Goal: Task Accomplishment & Management: Manage account settings

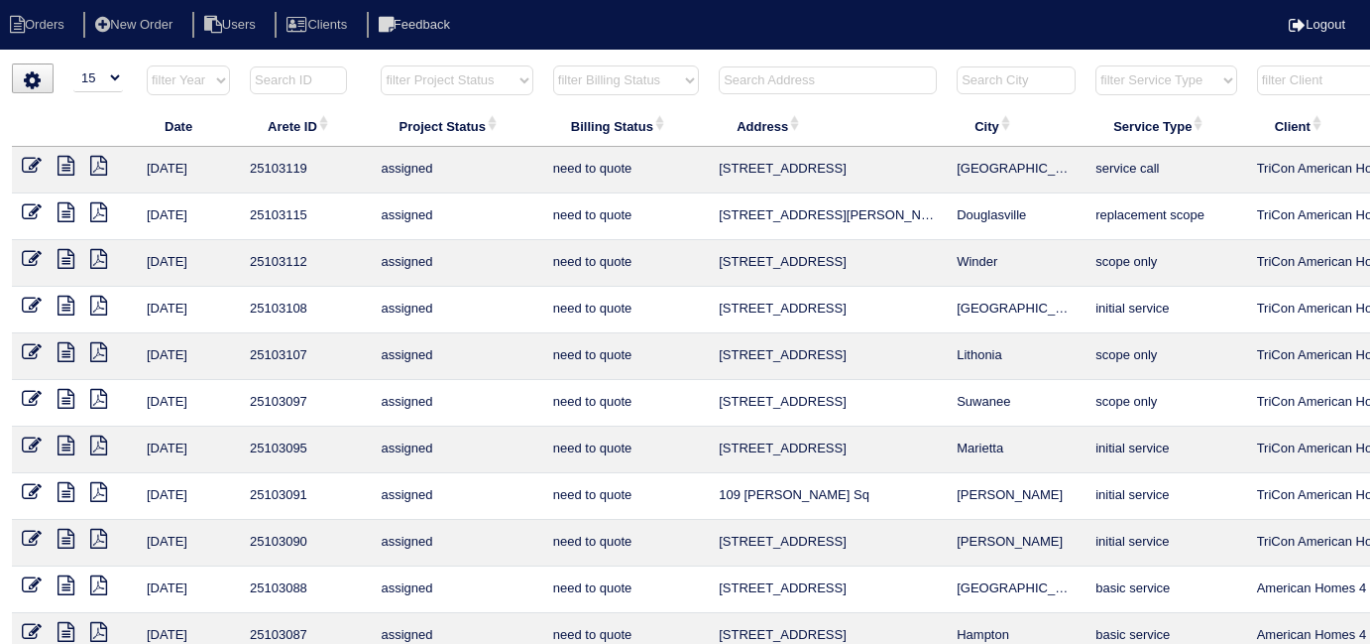
select select "15"
click at [767, 79] on input "text" at bounding box center [828, 80] width 218 height 28
type input "96"
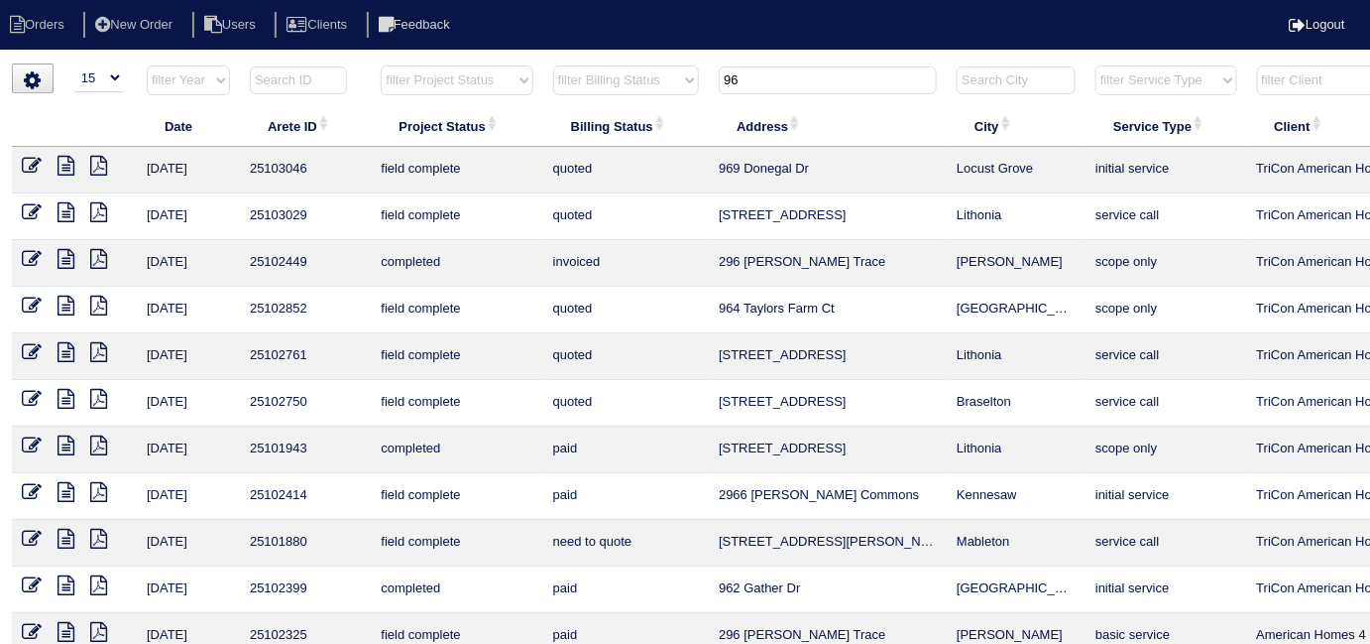
click at [24, 165] on icon at bounding box center [32, 166] width 20 height 20
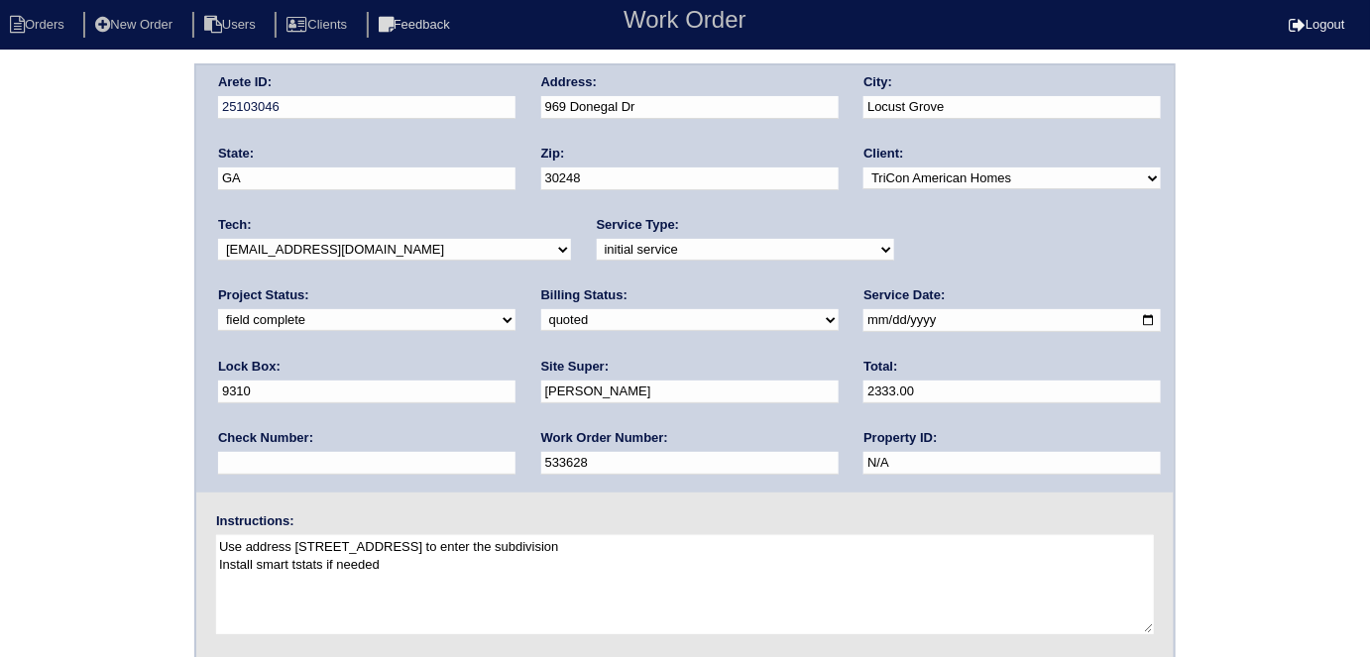
drag, startPoint x: 307, startPoint y: 317, endPoint x: 303, endPoint y: 328, distance: 11.6
click at [541, 318] on select "need to quote quoted need to invoice invoiced paid warranty purchase order need…" at bounding box center [689, 320] width 297 height 22
select select "need to invoice"
click at [541, 309] on select "need to quote quoted need to invoice invoiced paid warranty purchase order need…" at bounding box center [689, 320] width 297 height 22
drag, startPoint x: 108, startPoint y: 461, endPoint x: 121, endPoint y: 469, distance: 15.1
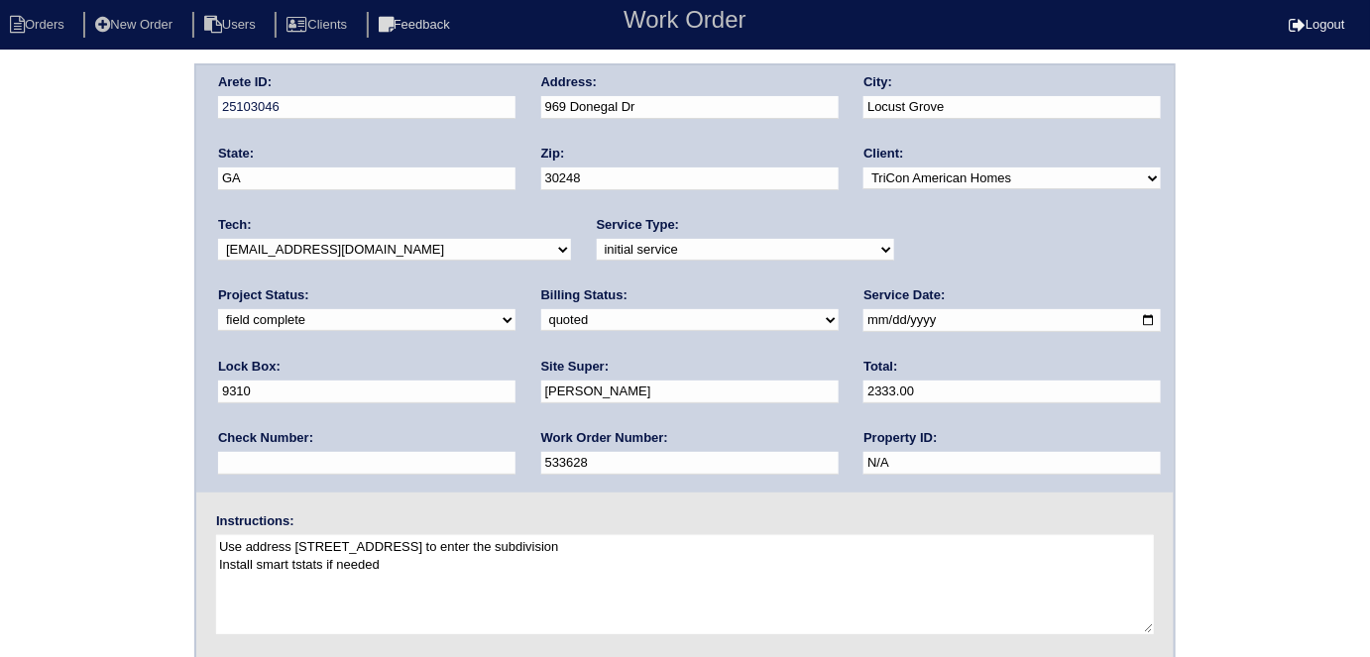
click at [109, 462] on div "Arete ID: 25103046 Address: 969 Donegal Dr City: Locust Grove State: GA Zip: 30…" at bounding box center [685, 464] width 1370 height 802
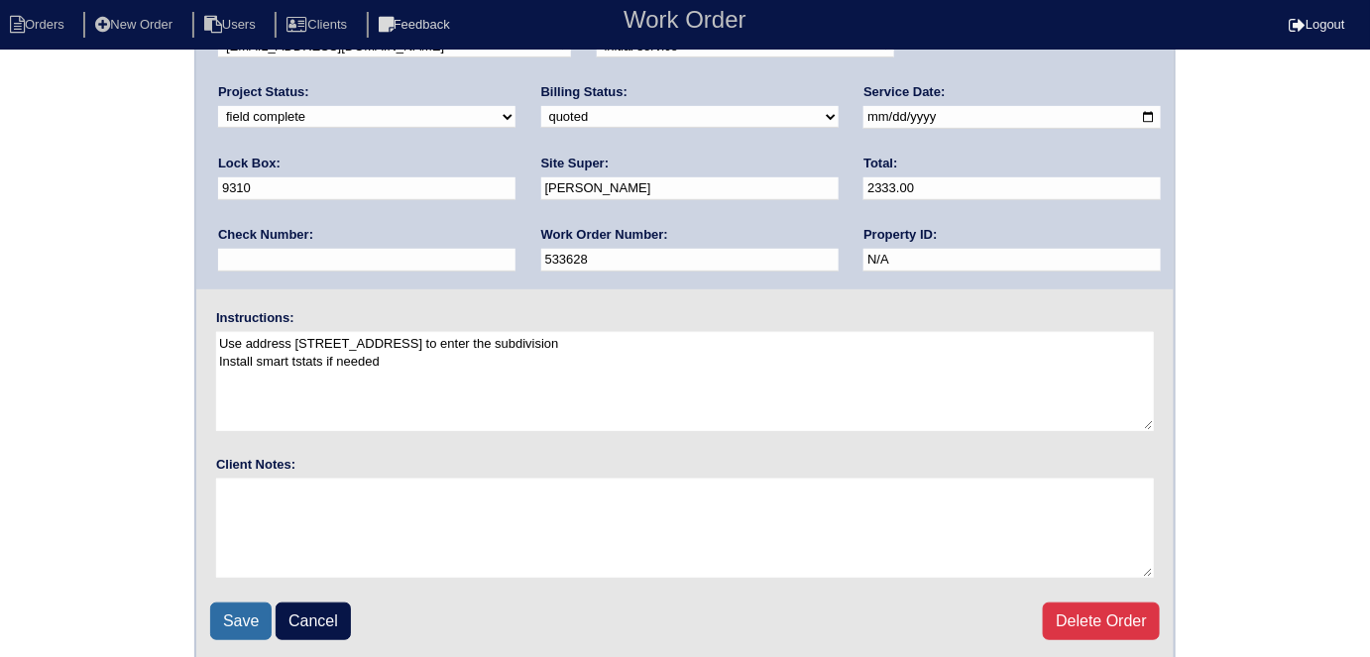
click at [215, 606] on input "Save" at bounding box center [240, 622] width 61 height 38
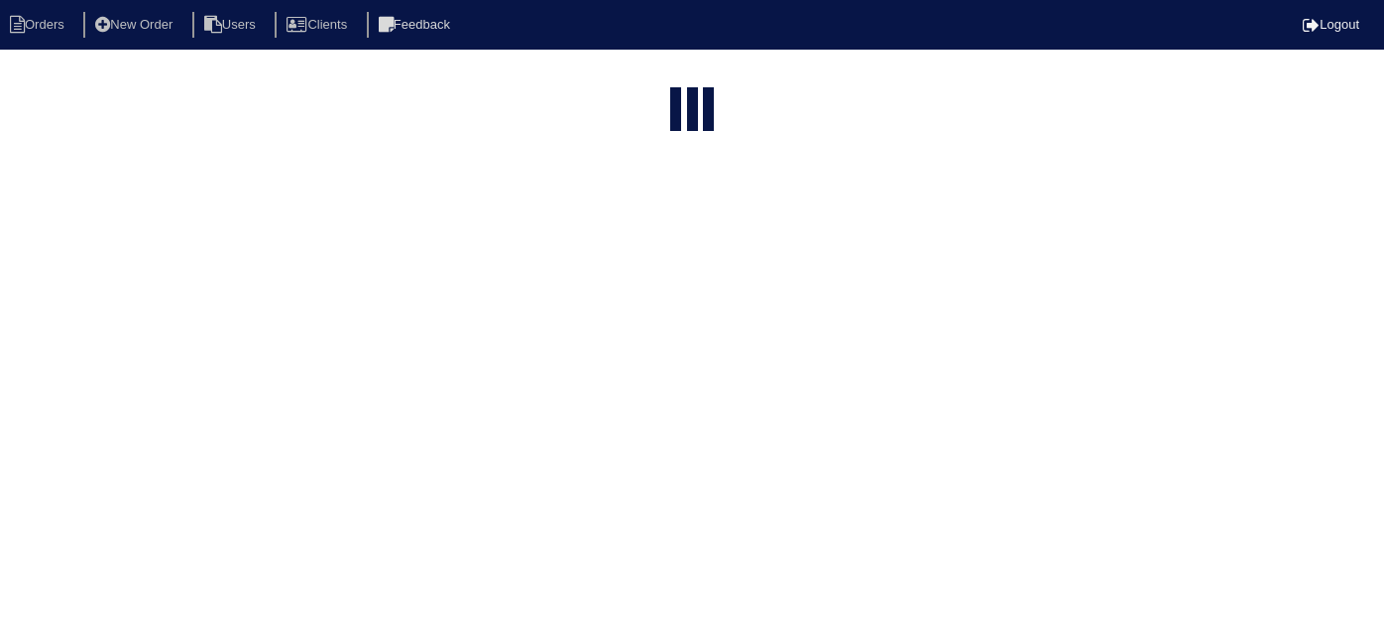
select select "15"
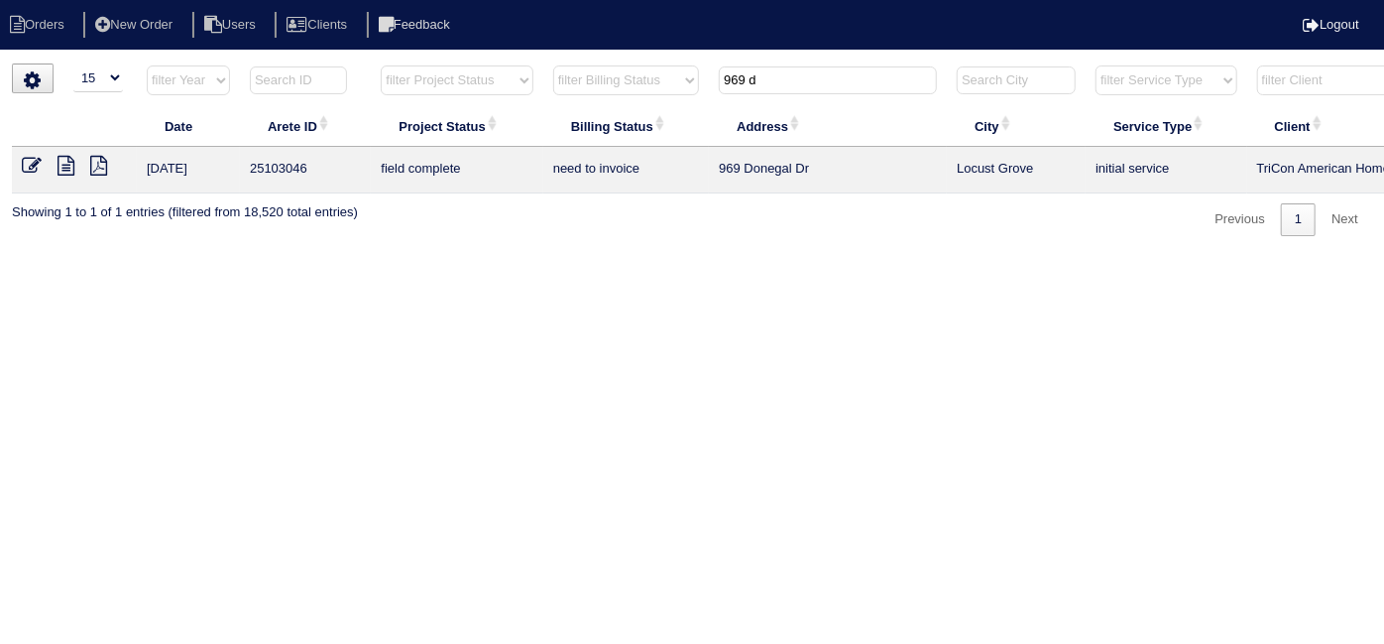
drag, startPoint x: 773, startPoint y: 66, endPoint x: 562, endPoint y: 10, distance: 218.6
click at [618, 63] on body "Orders New Order Users Clients Feedback Logout Orders New Order Users Clients M…" at bounding box center [692, 149] width 1384 height 173
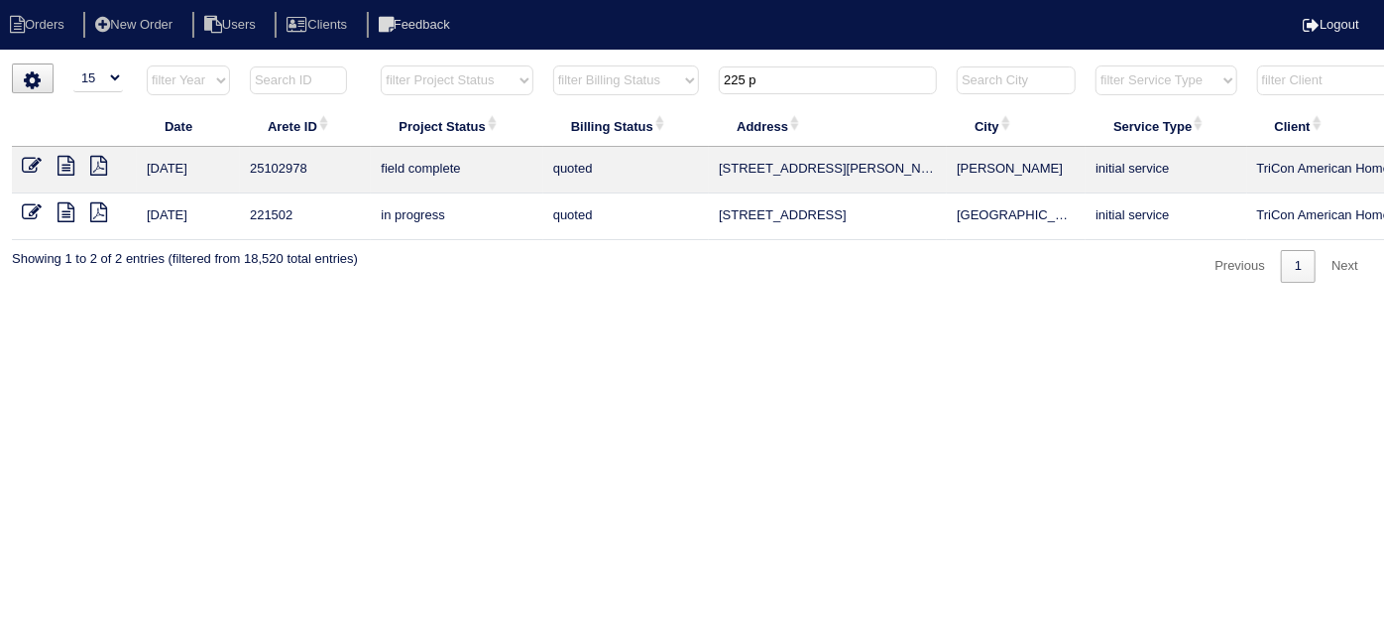
type input "225 p"
click at [35, 167] on icon at bounding box center [32, 166] width 20 height 20
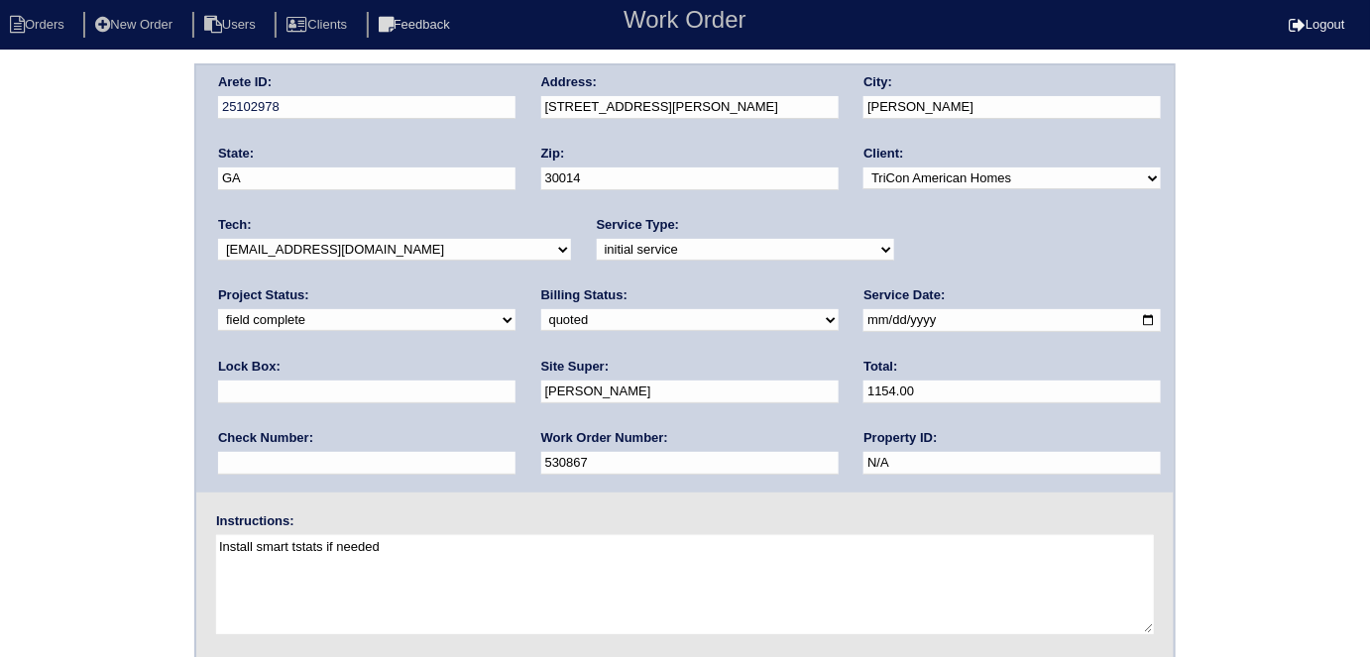
click at [541, 325] on select "need to quote quoted need to invoice invoiced paid warranty purchase order need…" at bounding box center [689, 320] width 297 height 22
select select "need to invoice"
click at [541, 309] on select "need to quote quoted need to invoice invoiced paid warranty purchase order need…" at bounding box center [689, 320] width 297 height 22
click at [119, 422] on div "Arete ID: 25102978 Address: 225 Pratt Dr City: Covington State: GA Zip: 30014 C…" at bounding box center [685, 464] width 1370 height 802
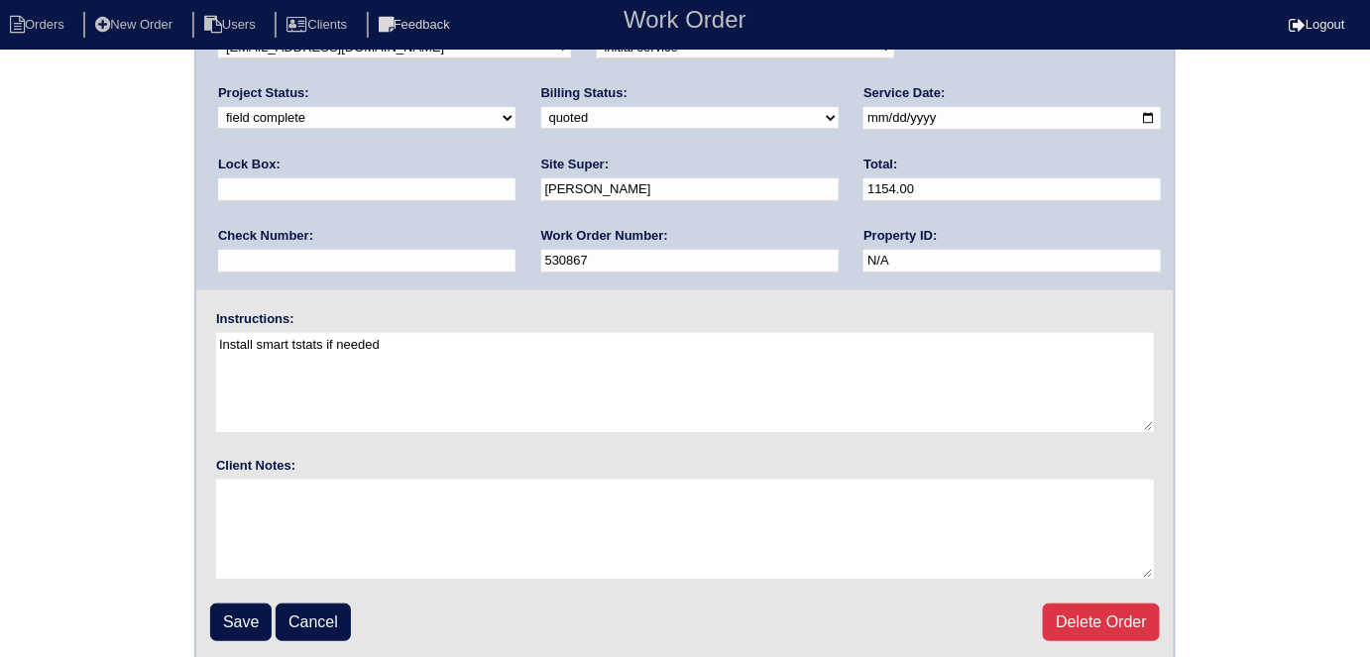
scroll to position [203, 0]
click at [257, 622] on input "Save" at bounding box center [240, 622] width 61 height 38
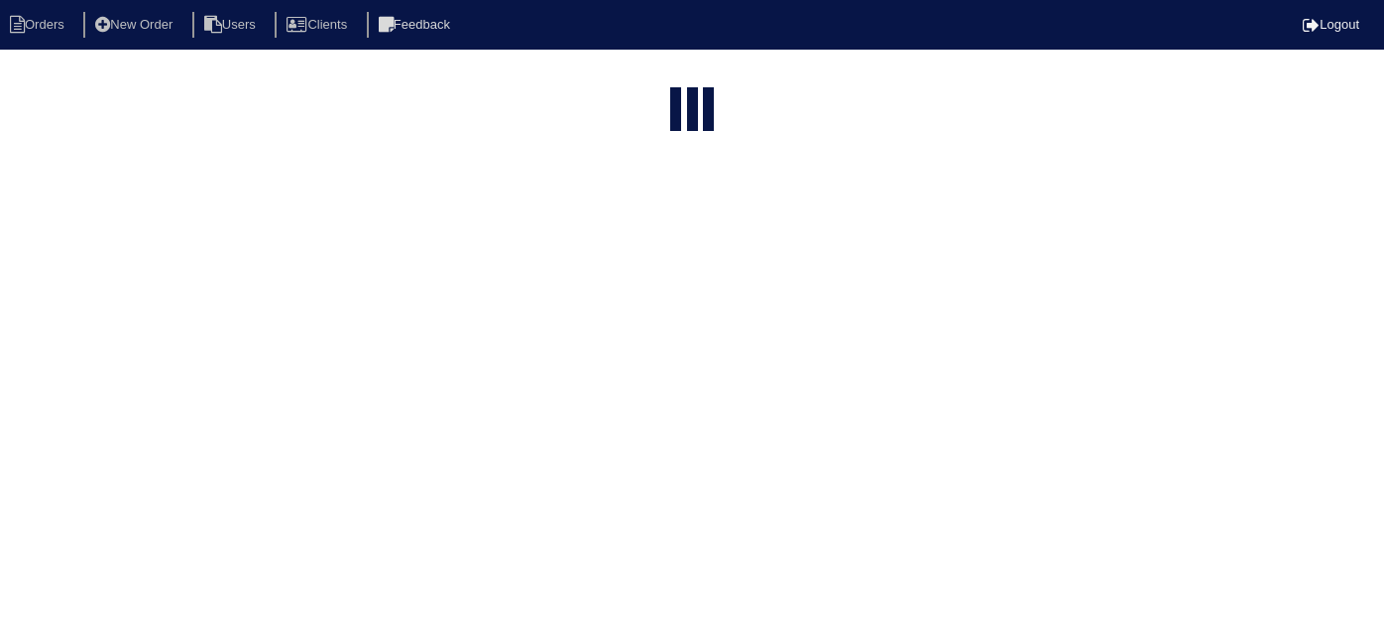
select select "15"
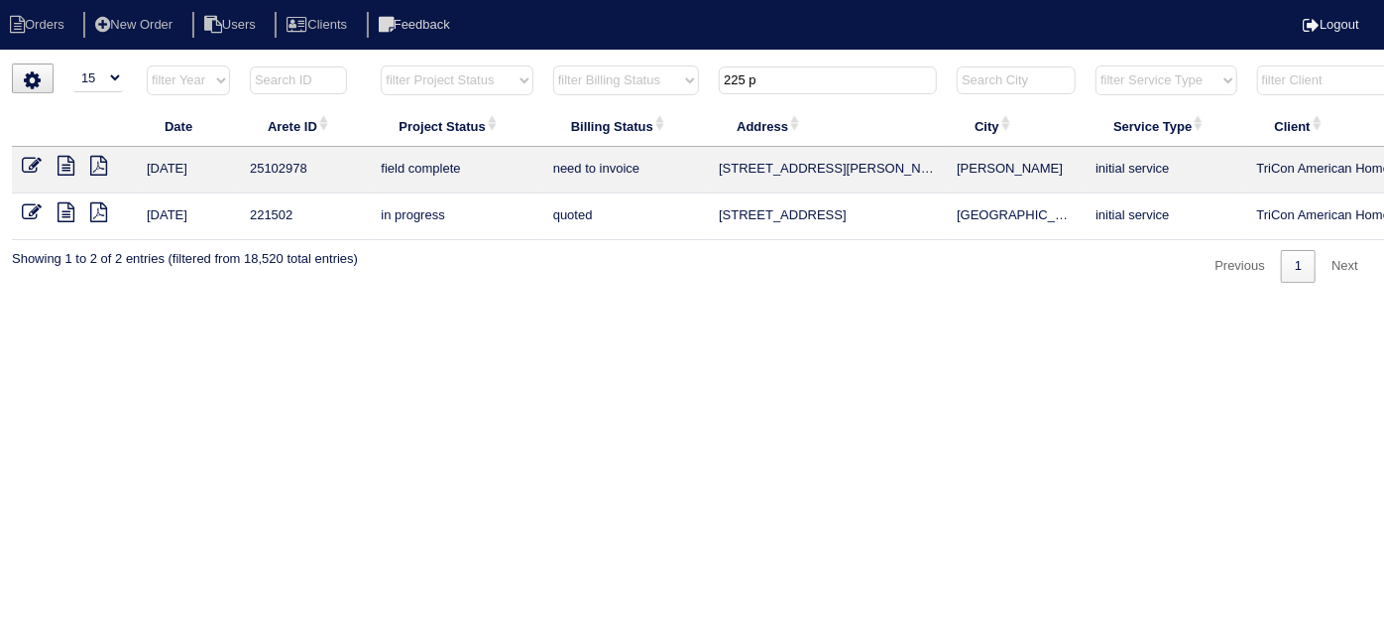
drag, startPoint x: 771, startPoint y: 74, endPoint x: 498, endPoint y: 74, distance: 273.7
click at [551, 74] on tr "filter Year -- Any Year -- 2025 2024 2023 2022 2021 2020 2019 filter Project St…" at bounding box center [871, 84] width 1718 height 41
type input "40 a"
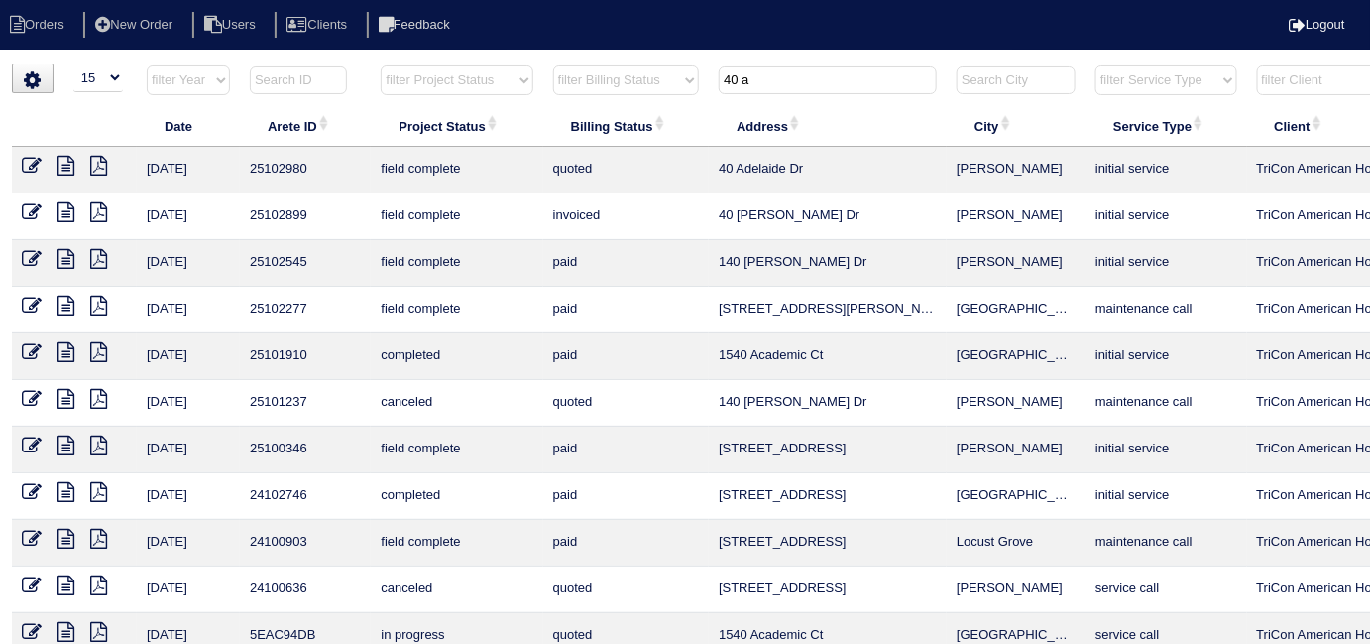
click at [24, 159] on icon at bounding box center [32, 166] width 20 height 20
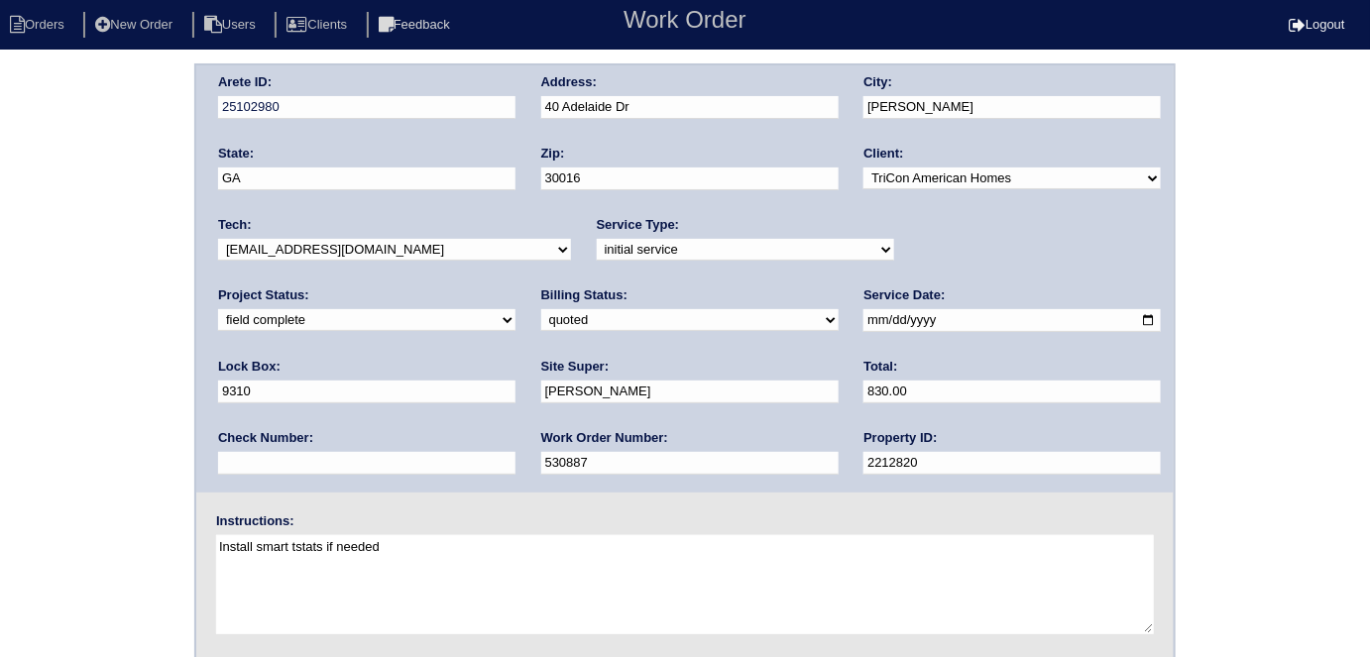
click at [541, 317] on select "need to quote quoted need to invoice invoiced paid warranty purchase order need…" at bounding box center [689, 320] width 297 height 22
select select "need to invoice"
click at [541, 309] on select "need to quote quoted need to invoice invoiced paid warranty purchase order need…" at bounding box center [689, 320] width 297 height 22
click at [108, 408] on div "Arete ID: 25102980 Address: 40 Adelaide Dr City: Covington State: GA Zip: 30016…" at bounding box center [685, 464] width 1370 height 802
click at [541, 320] on select "need to quote quoted need to invoice invoiced paid warranty purchase order need…" at bounding box center [689, 320] width 297 height 22
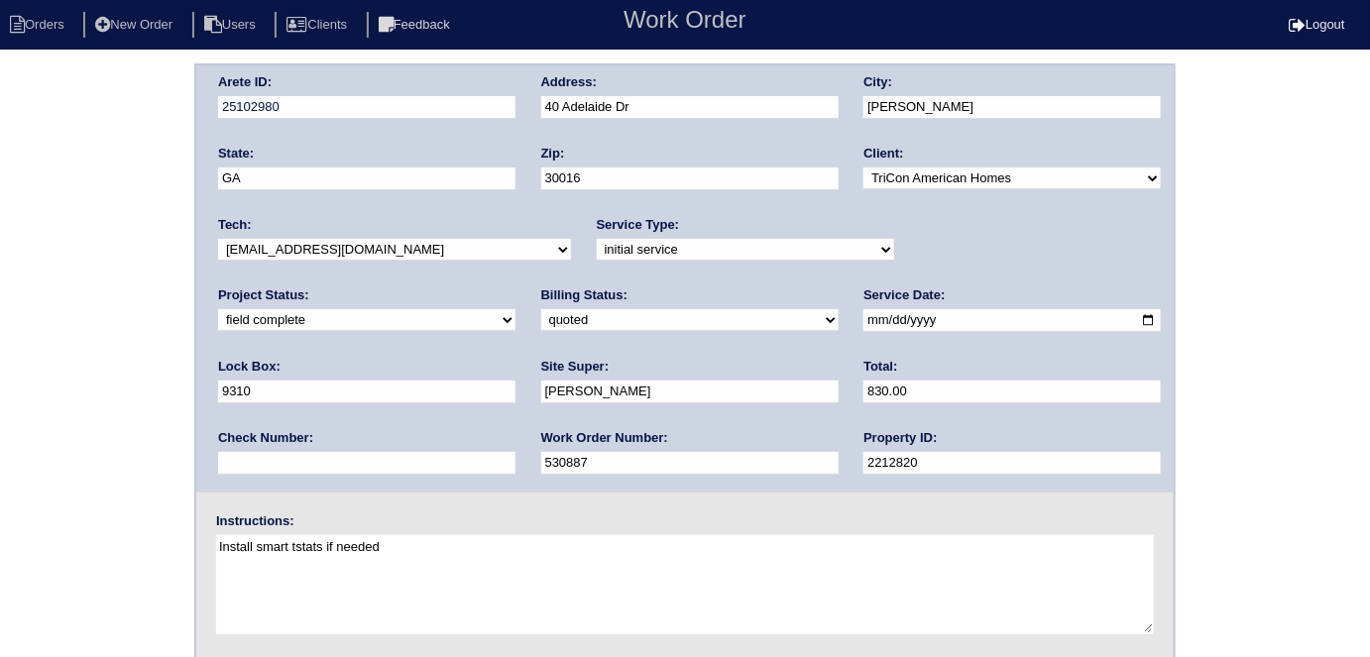
click at [541, 320] on select "need to quote quoted need to invoice invoiced paid warranty purchase order need…" at bounding box center [689, 320] width 297 height 22
drag, startPoint x: 97, startPoint y: 357, endPoint x: 153, endPoint y: 459, distance: 116.2
click at [95, 359] on div "Arete ID: 25102980 Address: 40 Adelaide Dr City: Covington State: GA Zip: 30016…" at bounding box center [685, 464] width 1370 height 802
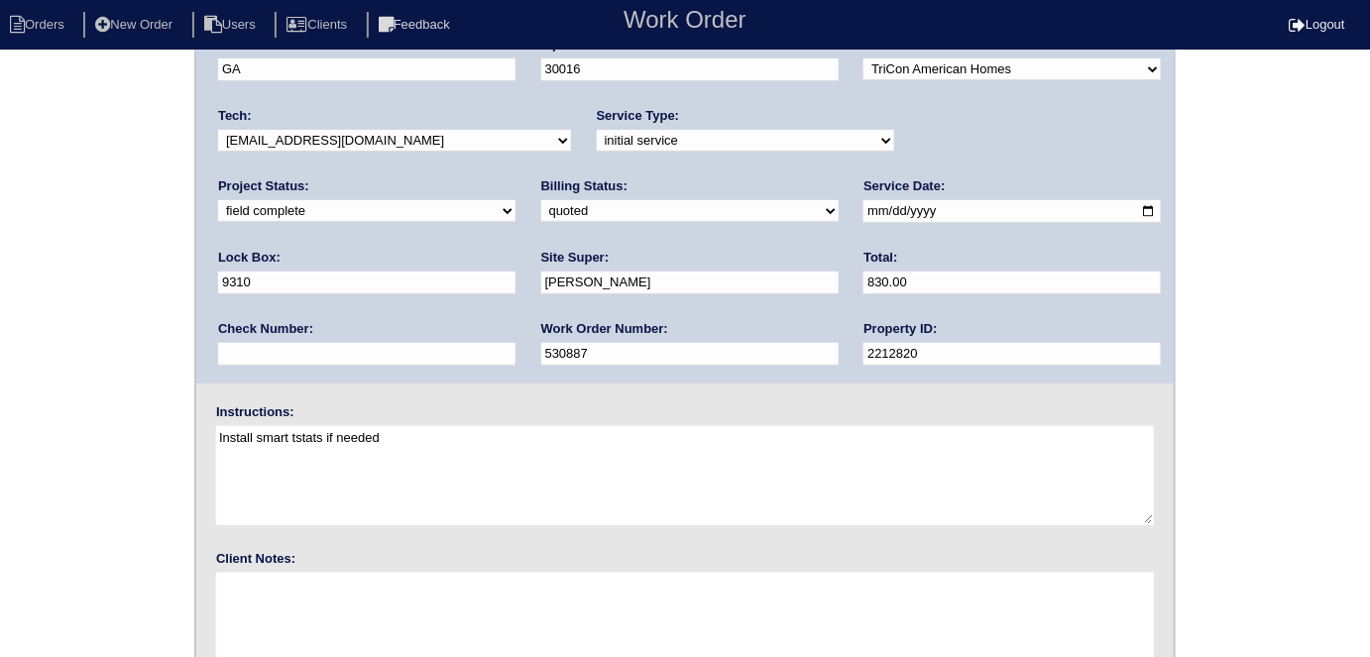
scroll to position [203, 0]
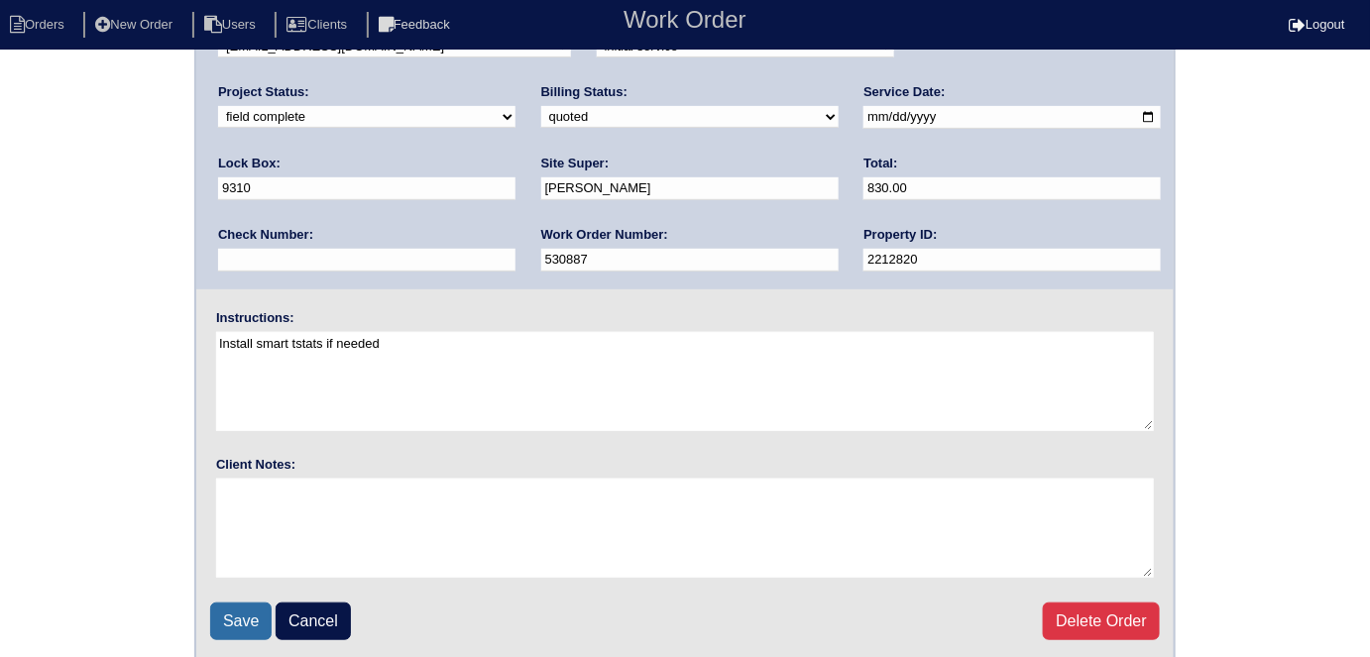
click at [219, 624] on input "Save" at bounding box center [240, 622] width 61 height 38
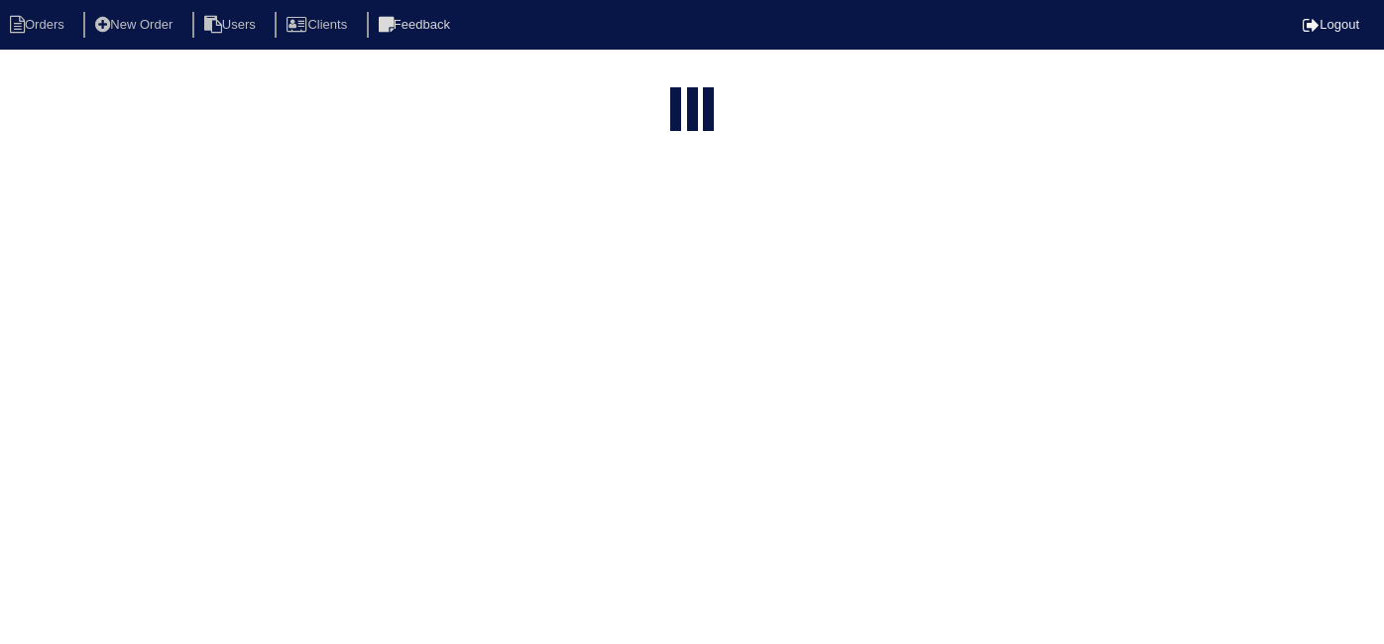
select select "15"
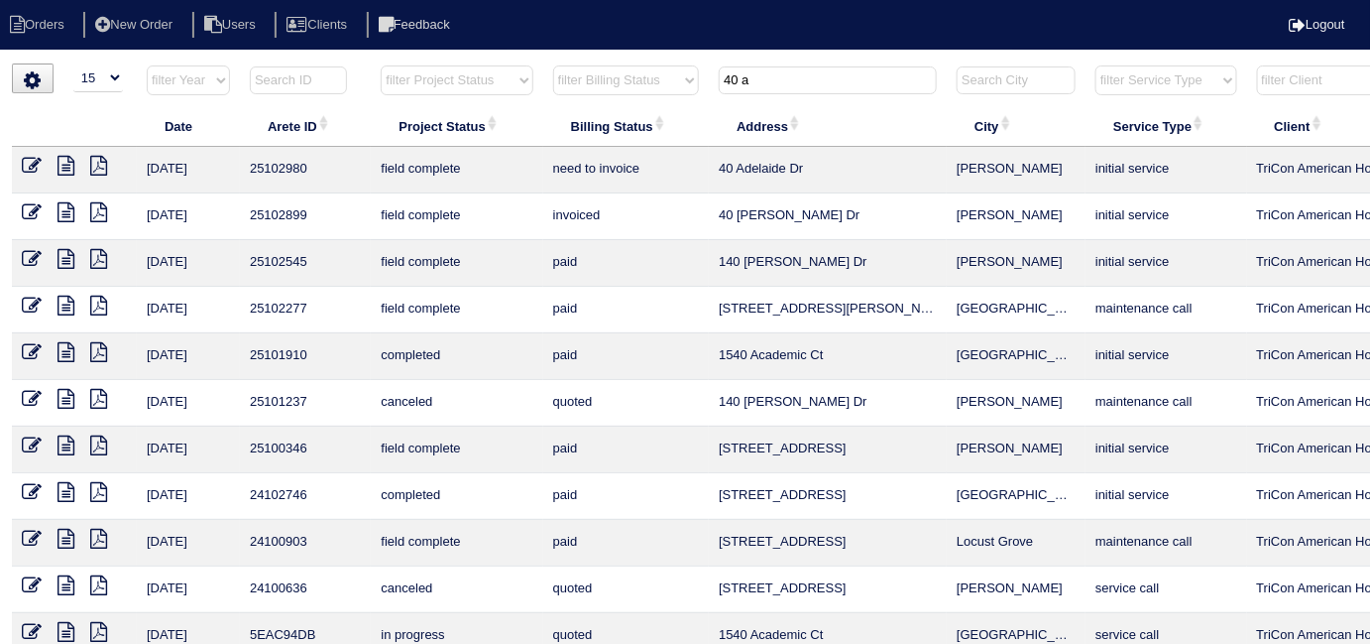
drag, startPoint x: 772, startPoint y: 91, endPoint x: 636, endPoint y: 89, distance: 136.8
click at [636, 89] on tr "filter Year -- Any Year -- 2025 2024 2023 2022 2021 2020 2019 filter Project St…" at bounding box center [871, 84] width 1718 height 41
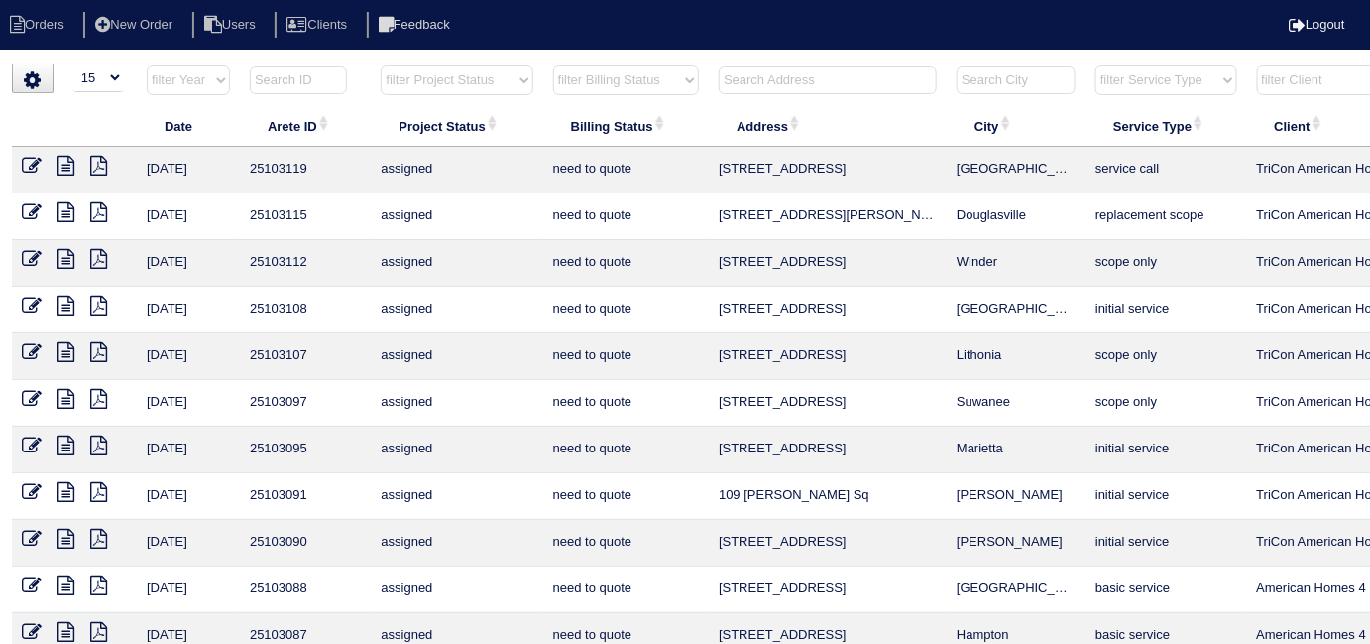
drag, startPoint x: 436, startPoint y: 77, endPoint x: 410, endPoint y: 87, distance: 28.5
click at [435, 77] on select "filter Project Status -- Any Project Status -- new order assigned in progress f…" at bounding box center [457, 80] width 152 height 30
click at [381, 65] on select "filter Project Status -- Any Project Status -- new order assigned in progress f…" at bounding box center [457, 80] width 152 height 30
select select "field complete"
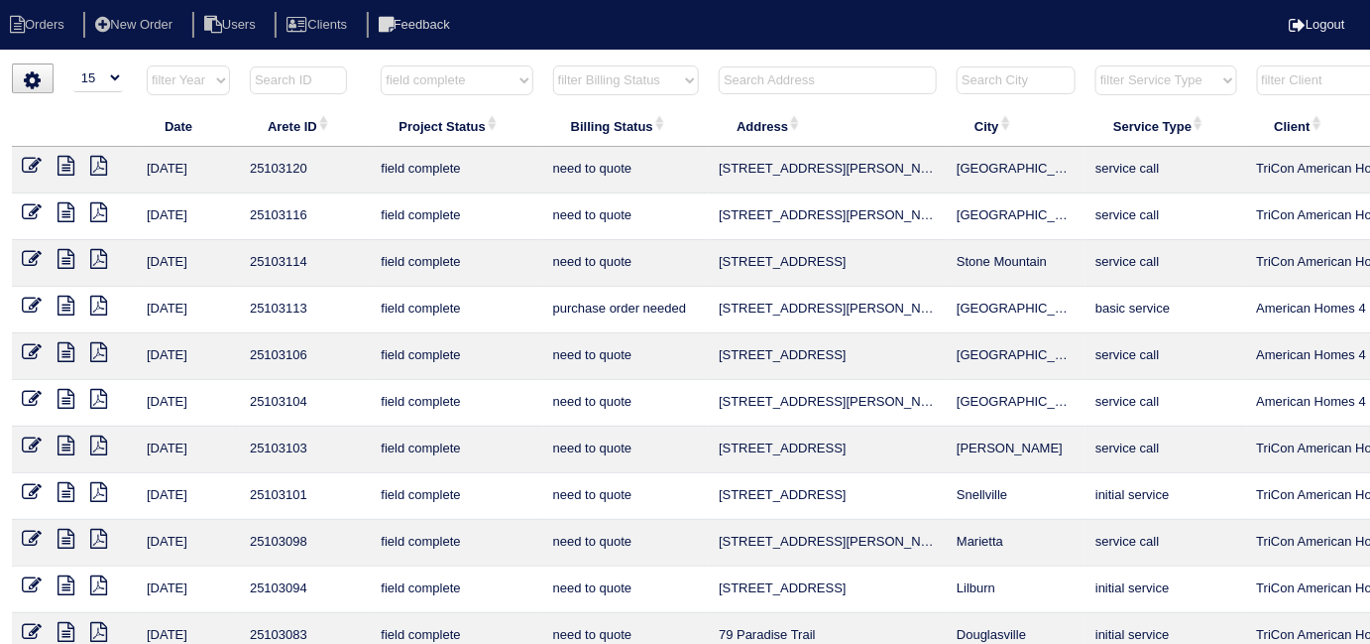
click at [577, 84] on select "filter Billing Status -- Any Billing Status -- need to quote quoted need to inv…" at bounding box center [626, 80] width 146 height 30
select select "need to quote"
click at [553, 65] on select "filter Billing Status -- Any Billing Status -- need to quote quoted need to inv…" at bounding box center [626, 80] width 146 height 30
select select "field complete"
select select "need to quote"
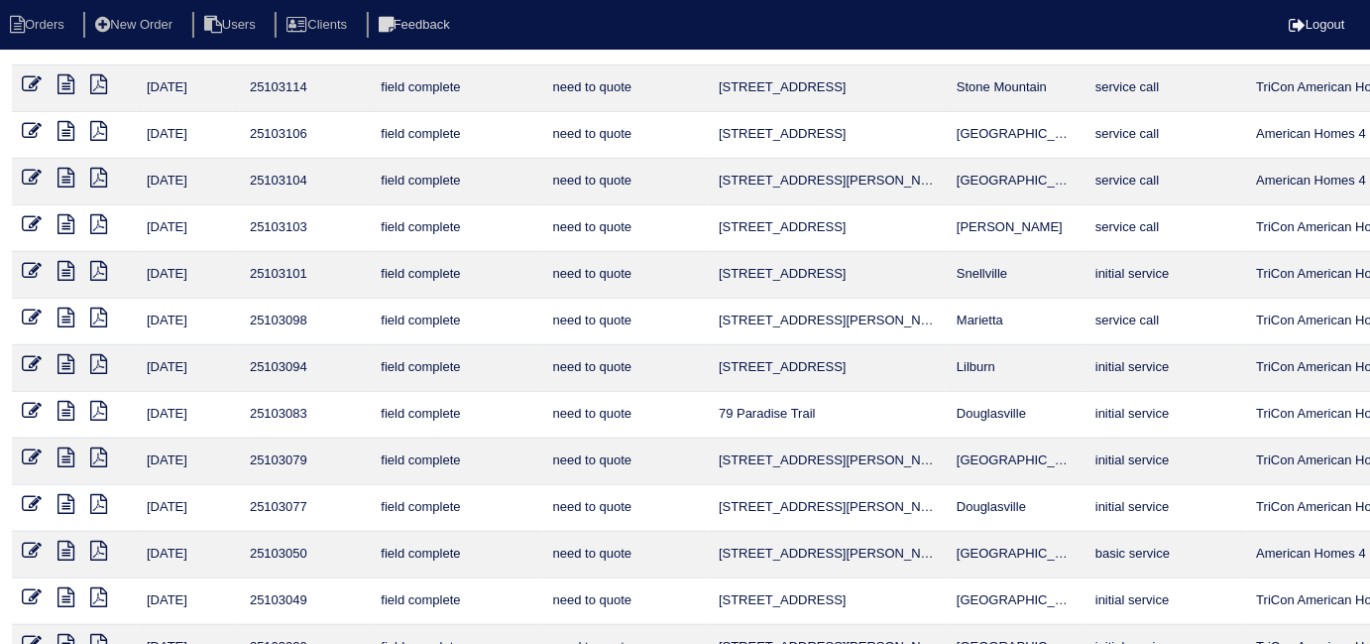
scroll to position [258, 0]
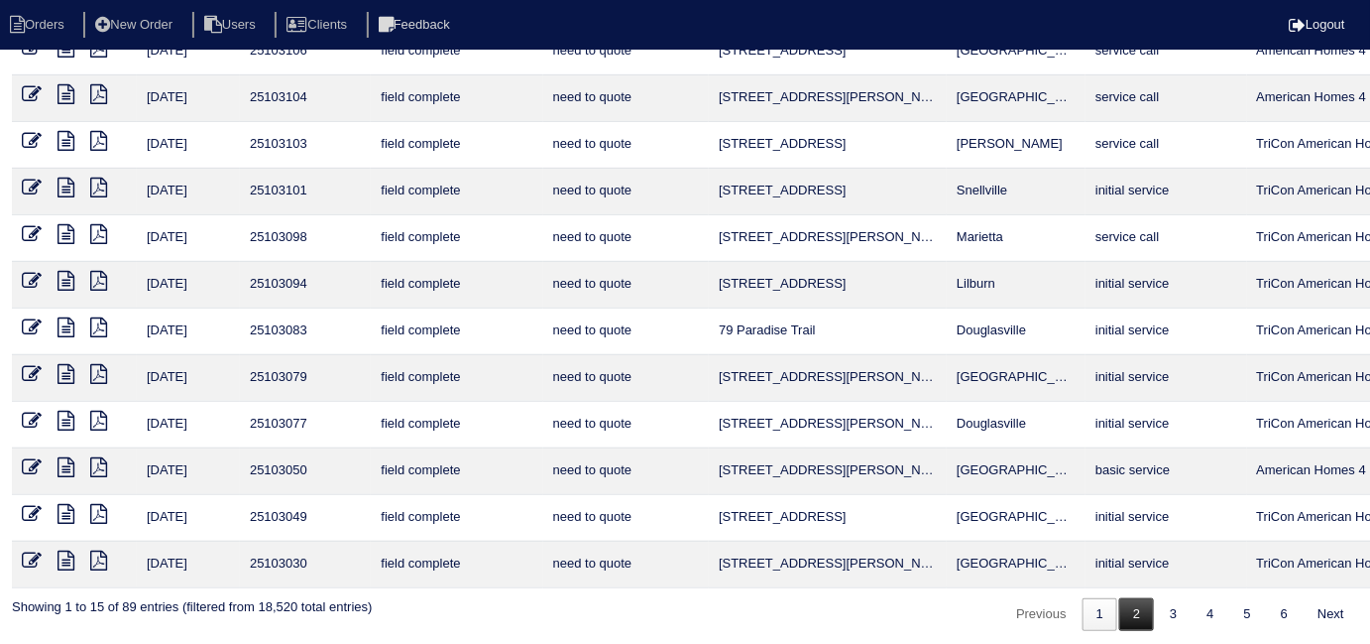
click at [1146, 608] on link "2" at bounding box center [1136, 614] width 35 height 33
select select "field complete"
select select "need to quote"
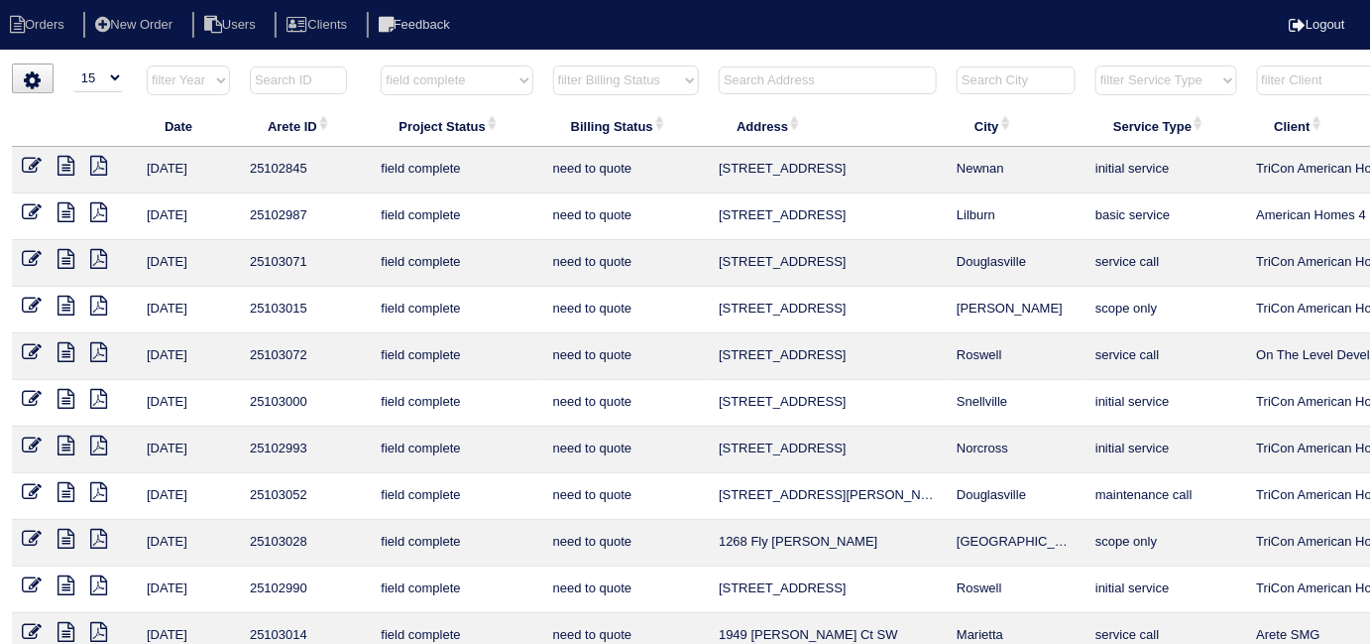
scroll to position [0, 359]
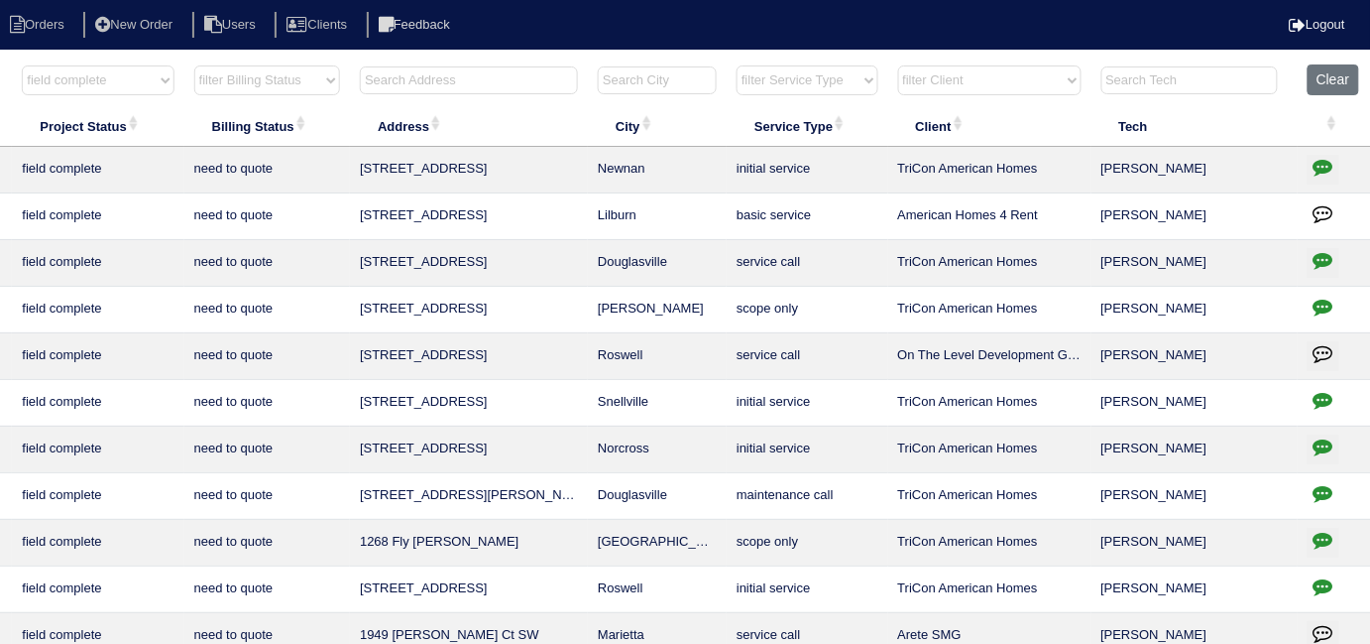
click at [1316, 252] on icon "button" at bounding box center [1324, 260] width 20 height 20
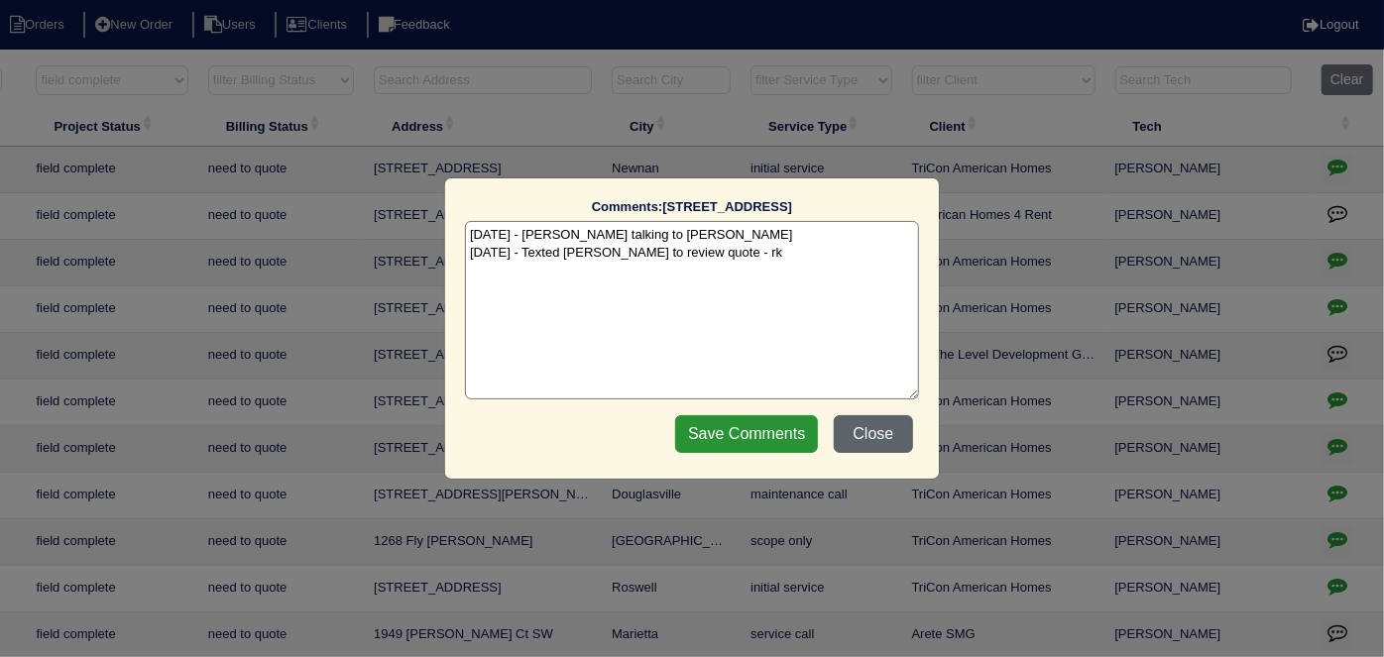
click at [860, 431] on button "Close" at bounding box center [873, 434] width 79 height 38
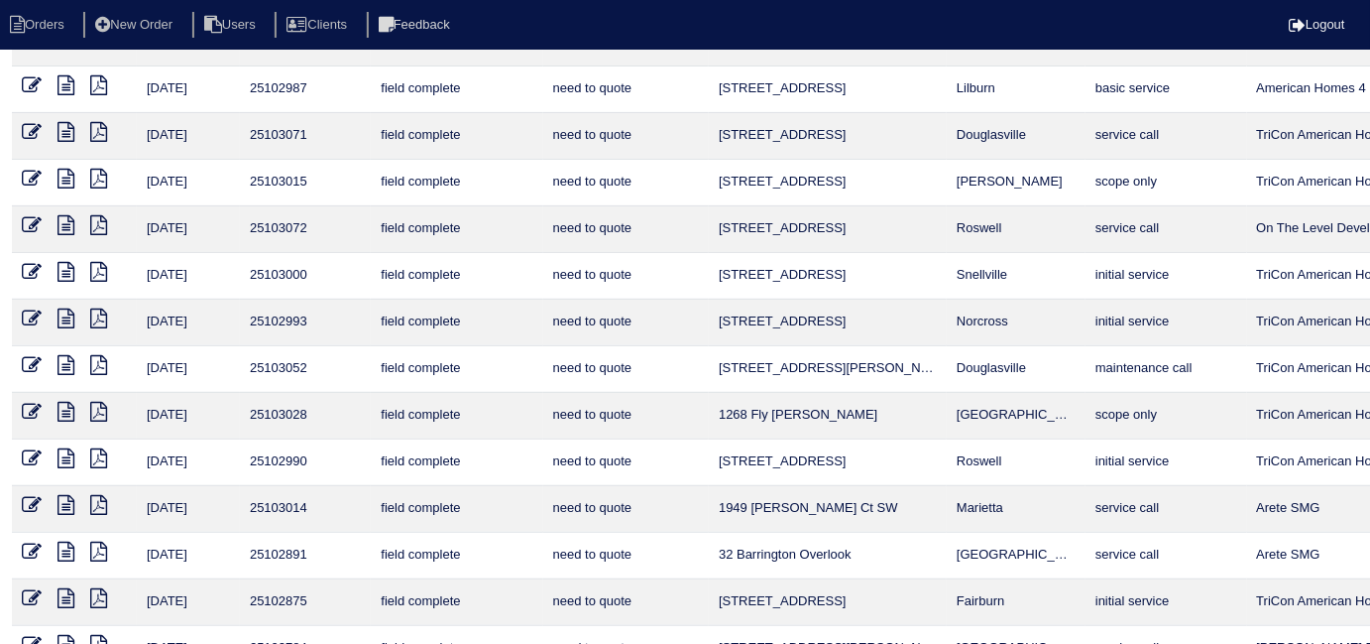
scroll to position [258, 0]
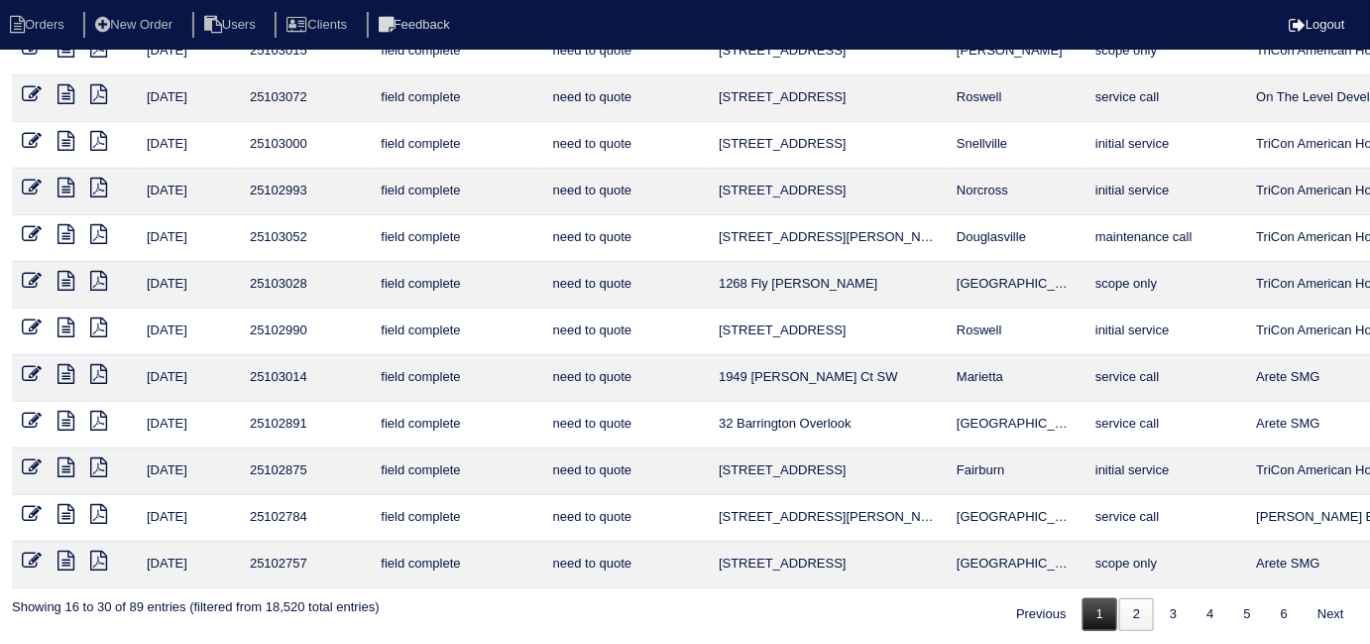
click at [1111, 608] on link "1" at bounding box center [1100, 614] width 35 height 33
select select "field complete"
select select "need to quote"
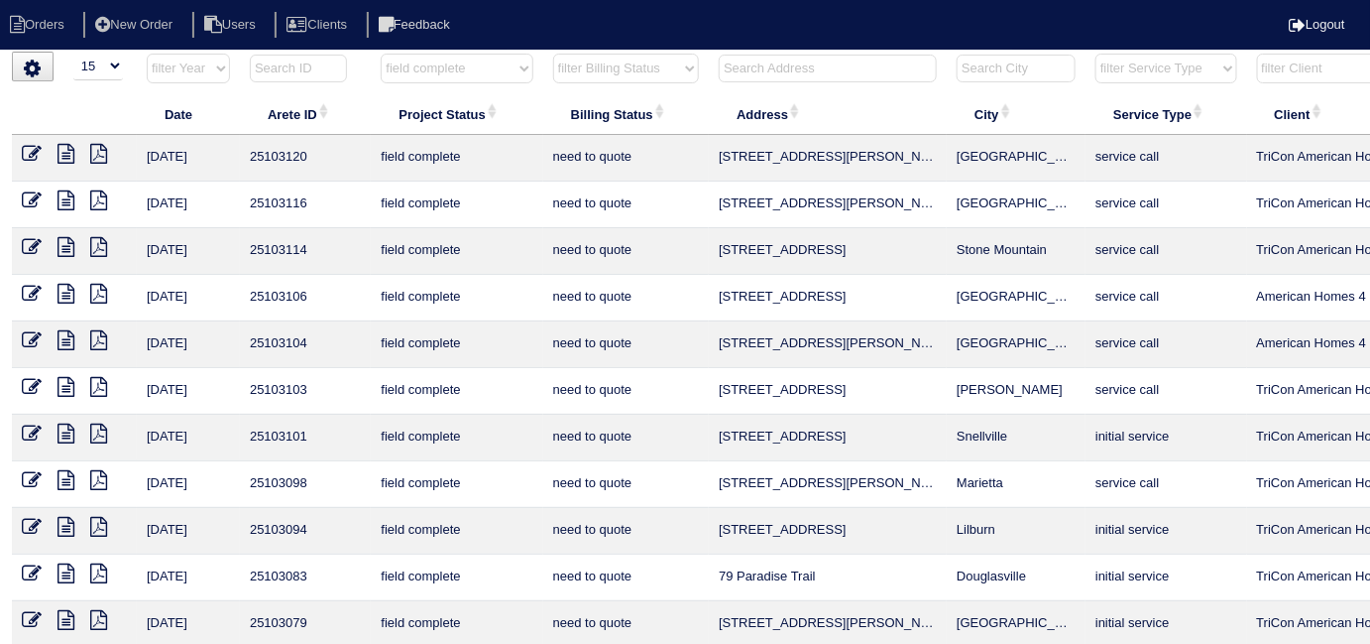
scroll to position [0, 0]
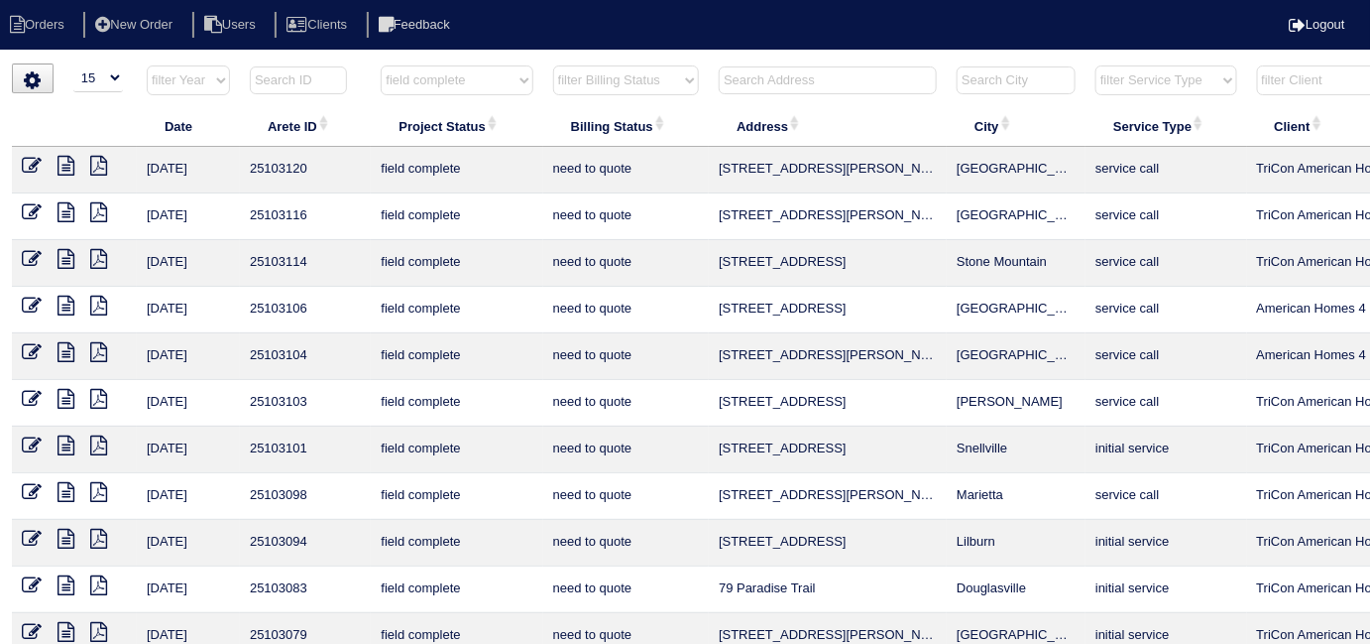
click at [446, 88] on select "filter Project Status -- Any Project Status -- new order assigned in progress f…" at bounding box center [457, 80] width 152 height 30
click at [453, 82] on select "filter Project Status -- Any Project Status -- new order assigned in progress f…" at bounding box center [457, 80] width 152 height 30
select select
click at [381, 65] on select "filter Project Status -- Any Project Status -- new order assigned in progress f…" at bounding box center [457, 80] width 152 height 30
click at [592, 71] on select "filter Billing Status -- Any Billing Status -- need to quote quoted need to inv…" at bounding box center [626, 80] width 146 height 30
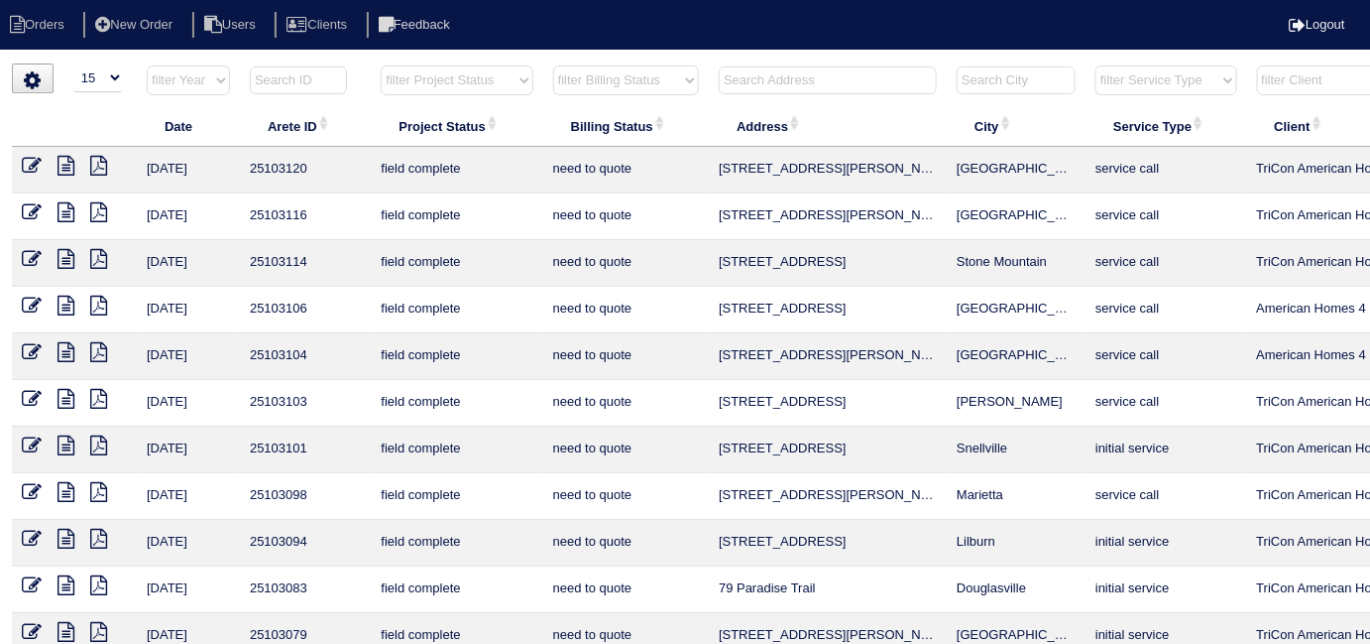
select select
click at [553, 65] on select "filter Billing Status -- Any Billing Status -- need to quote quoted need to inv…" at bounding box center [626, 80] width 146 height 30
click at [796, 82] on input "text" at bounding box center [828, 80] width 218 height 28
type input "112 chapel"
select select
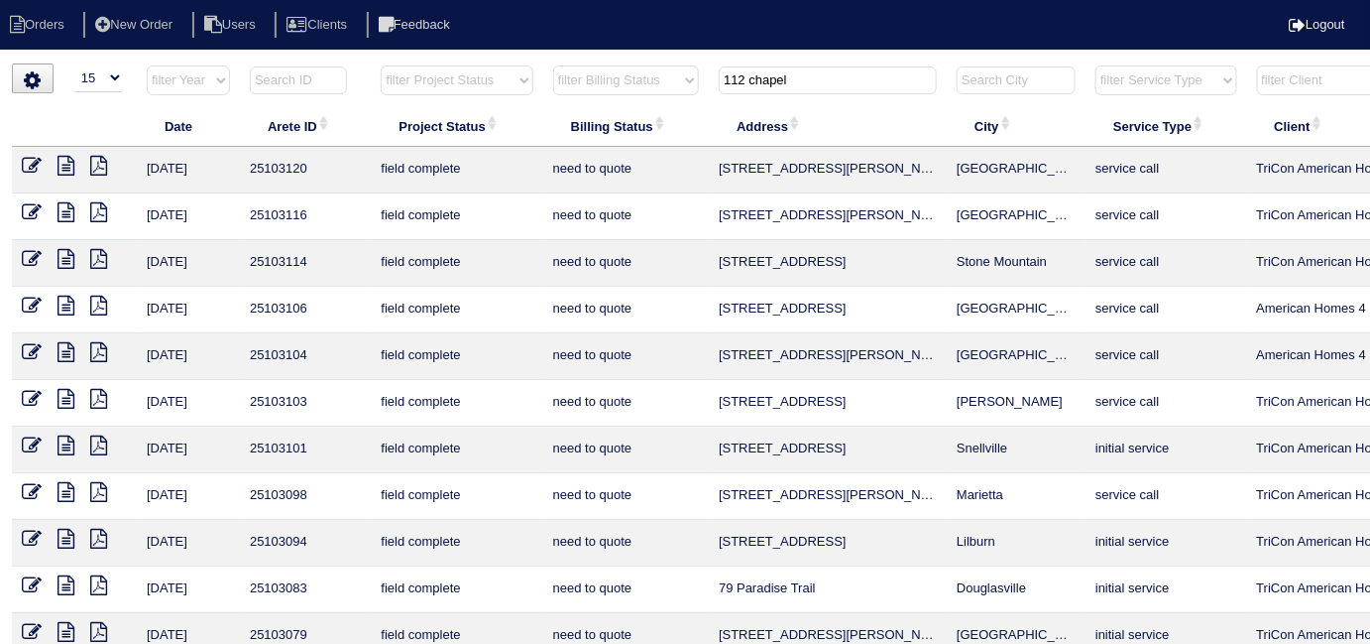
type input "112 c"
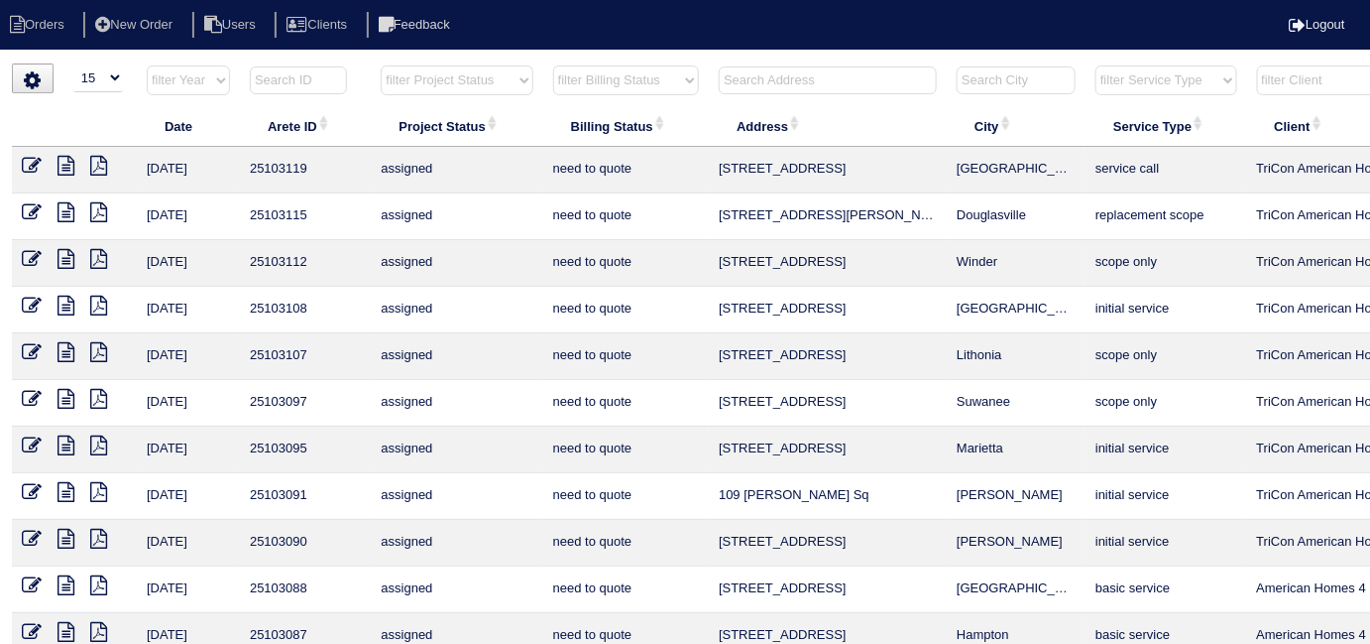
click at [72, 169] on icon at bounding box center [66, 166] width 17 height 20
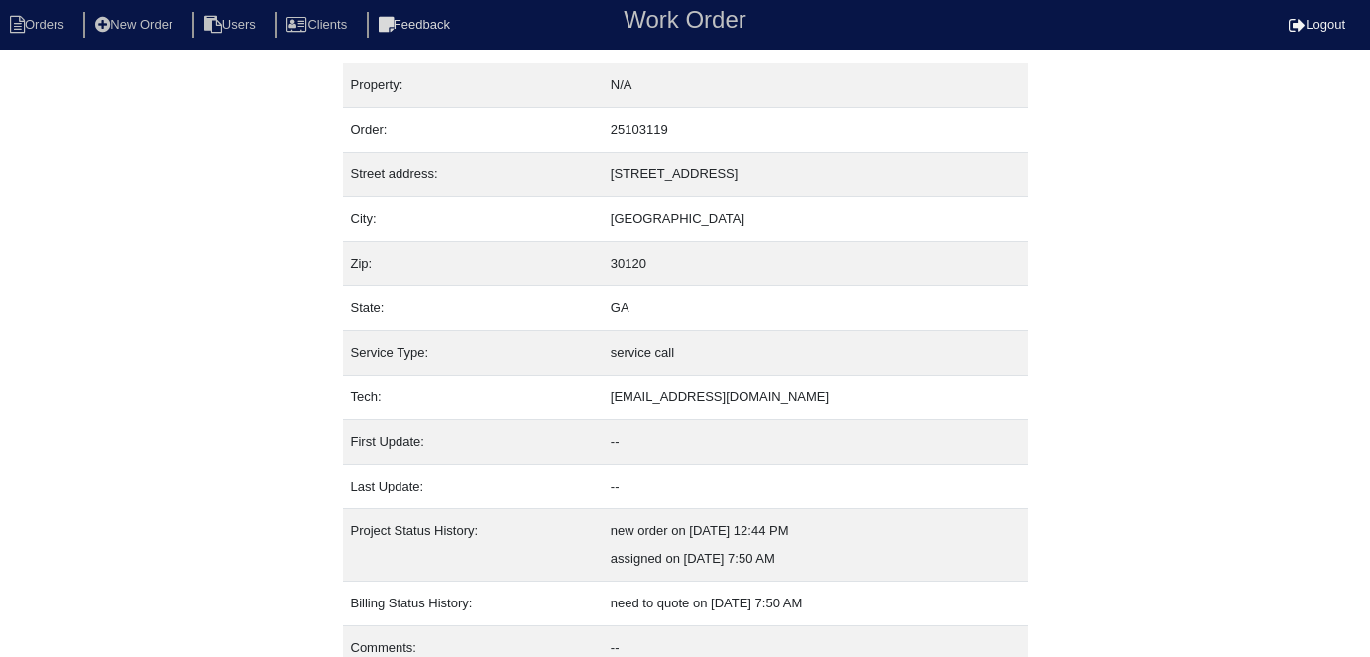
scroll to position [76, 0]
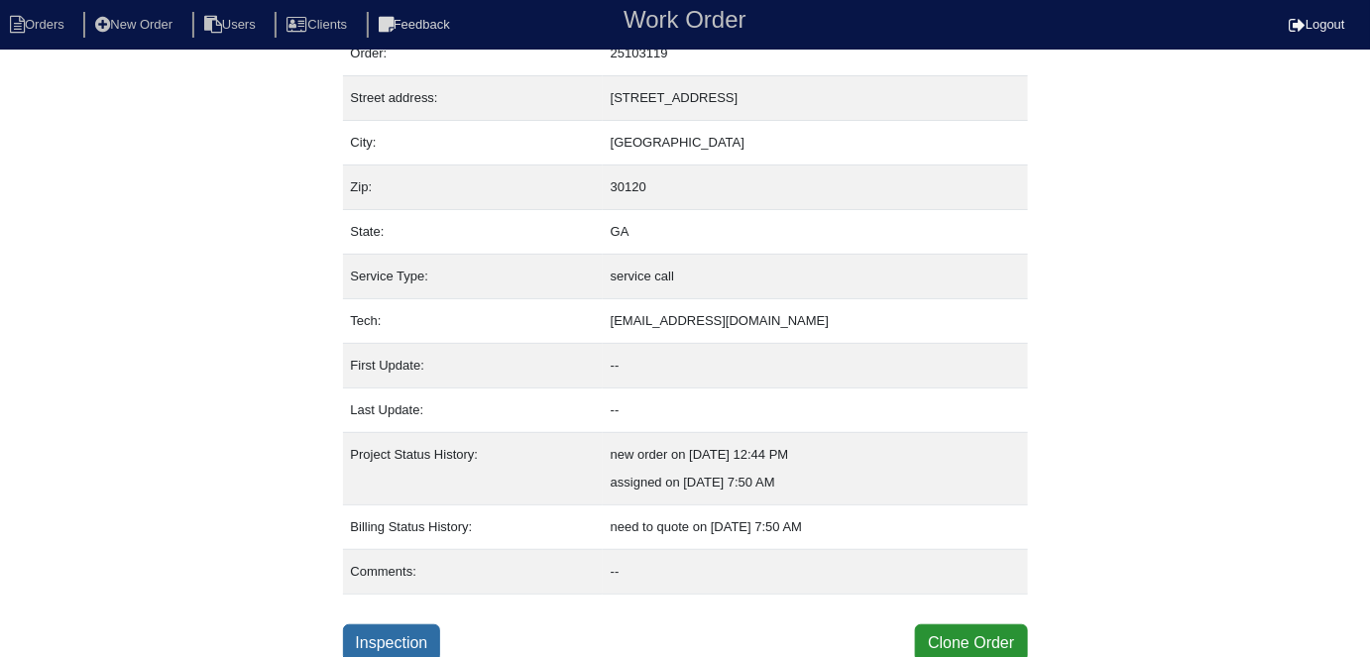
click at [384, 633] on link "Inspection" at bounding box center [392, 644] width 98 height 38
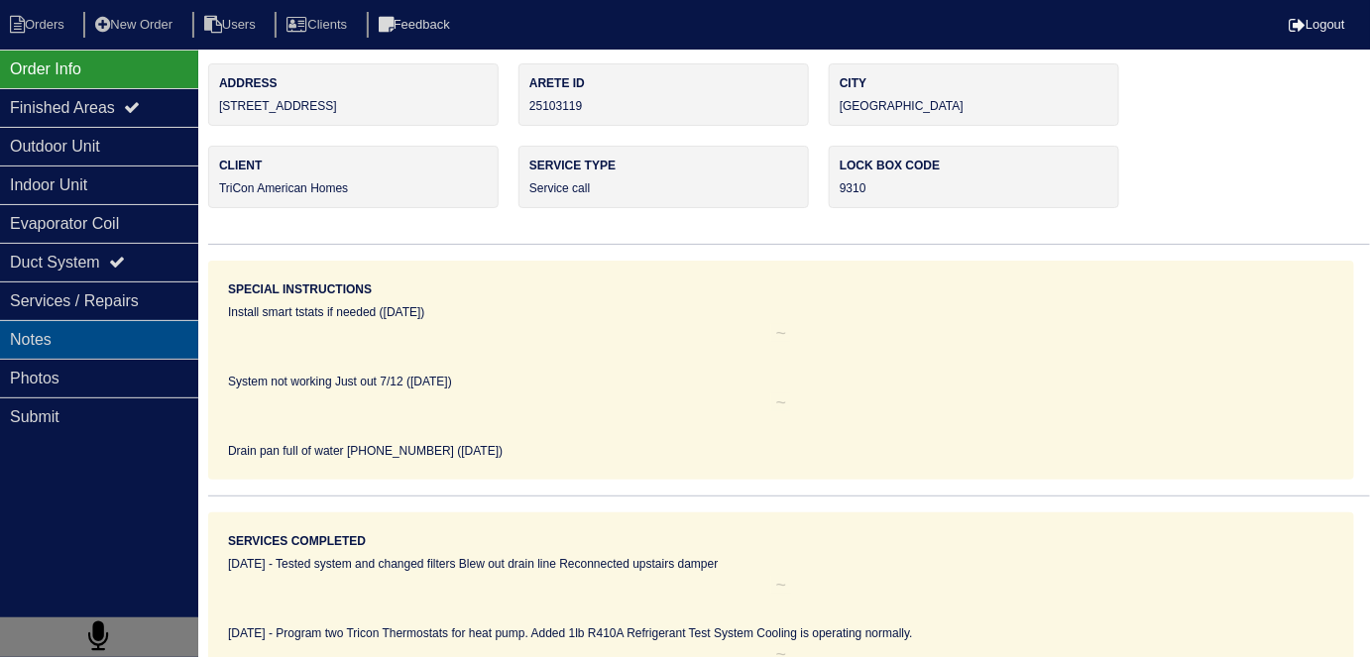
click at [129, 343] on div "Notes" at bounding box center [99, 339] width 198 height 39
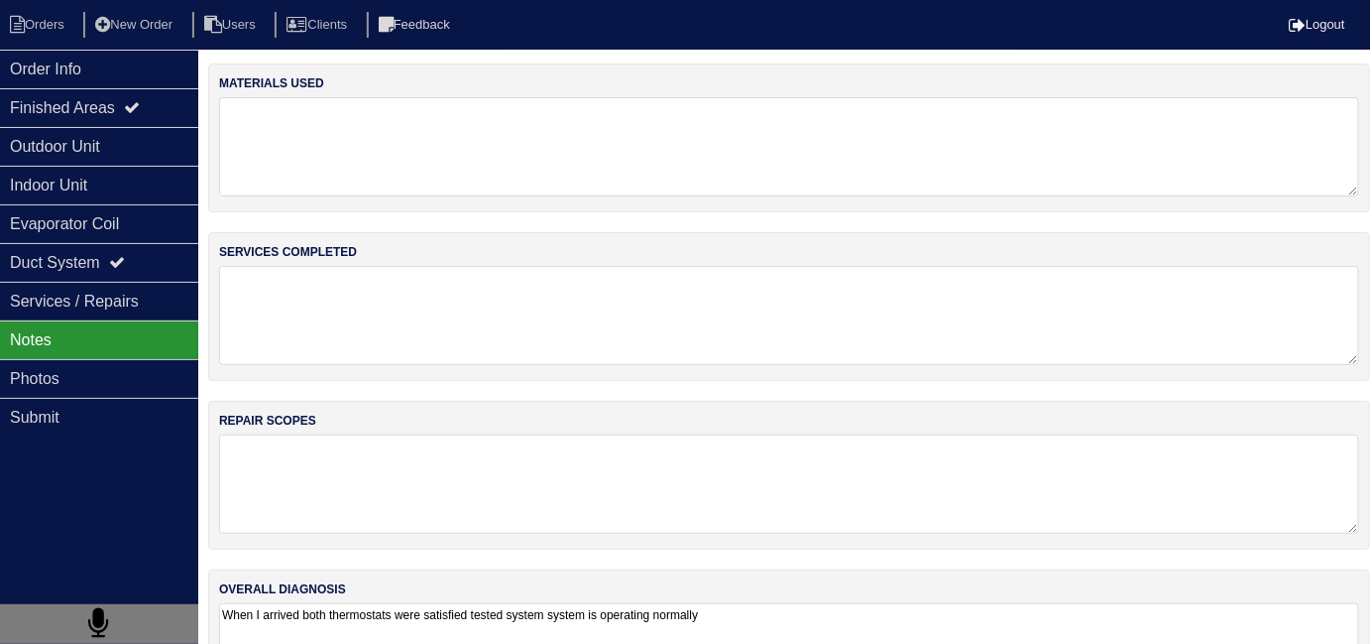
click at [952, 609] on textarea "When I arrived both thermostats were satisfied tested system system is operatin…" at bounding box center [789, 652] width 1140 height 99
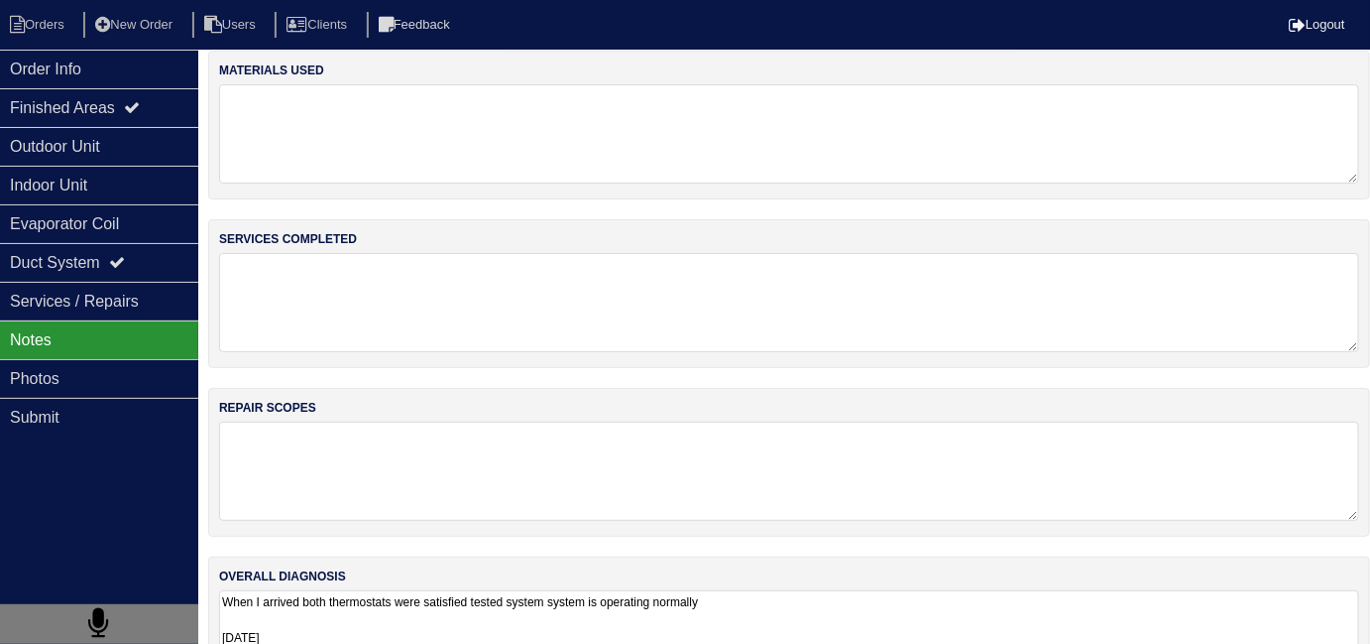
scroll to position [100, 0]
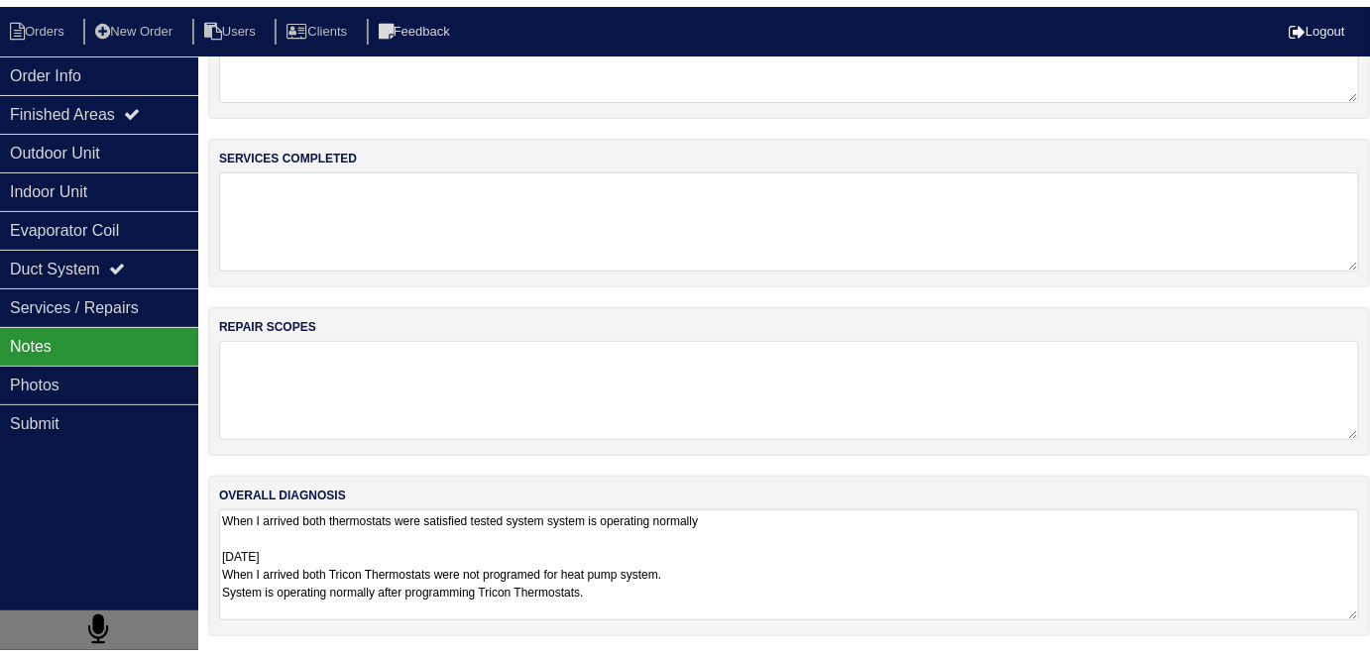
scroll to position [76, 0]
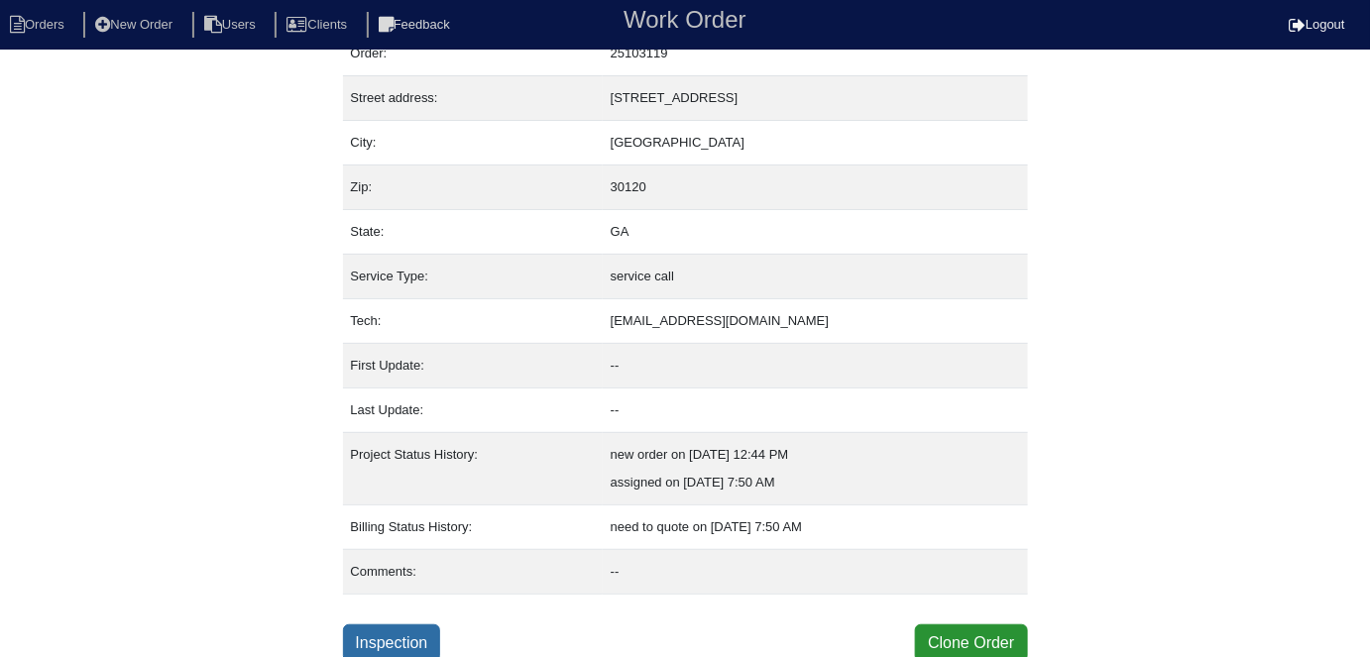
click at [394, 632] on link "Inspection" at bounding box center [392, 644] width 98 height 38
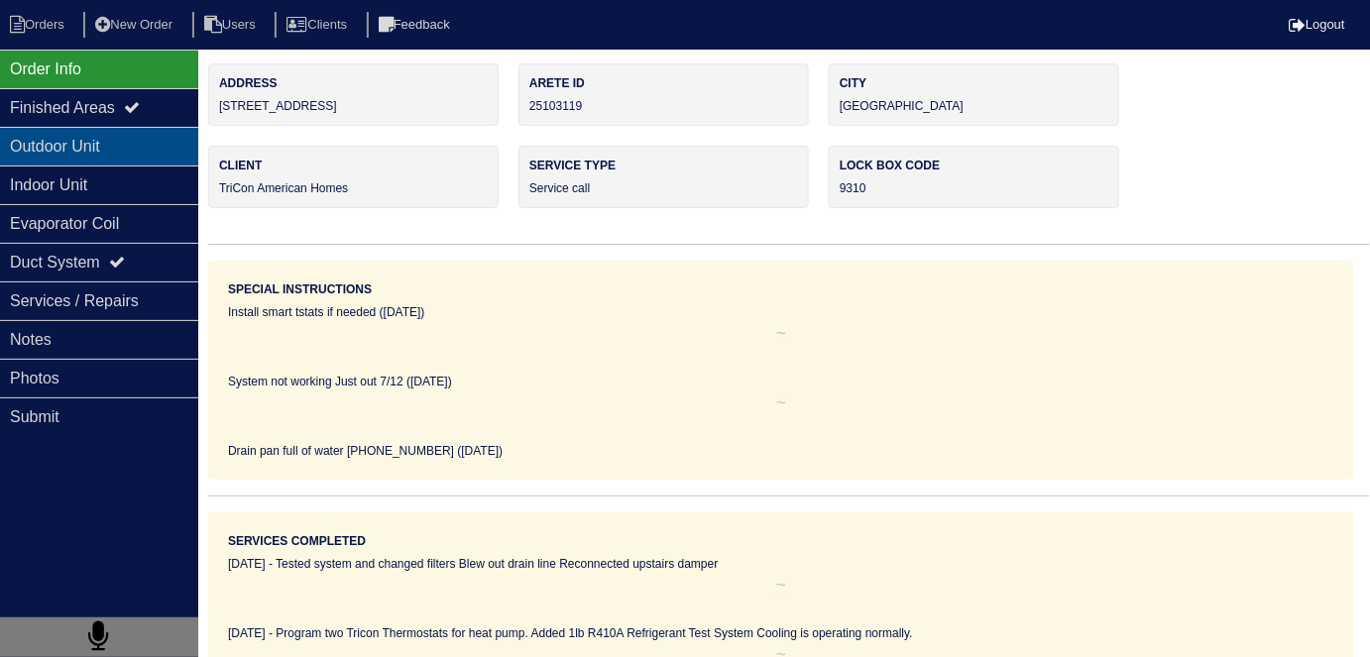
click at [116, 157] on div "Outdoor Unit" at bounding box center [99, 146] width 198 height 39
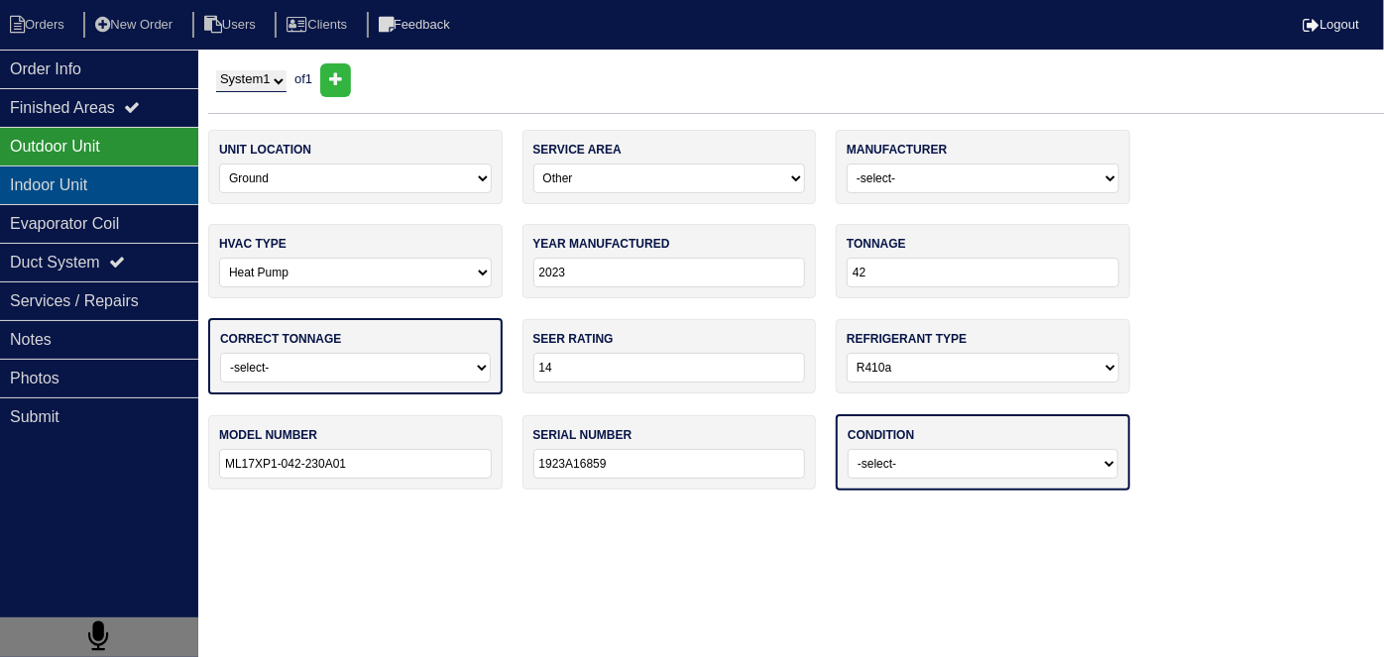
click at [107, 168] on div "Indoor Unit" at bounding box center [99, 185] width 198 height 39
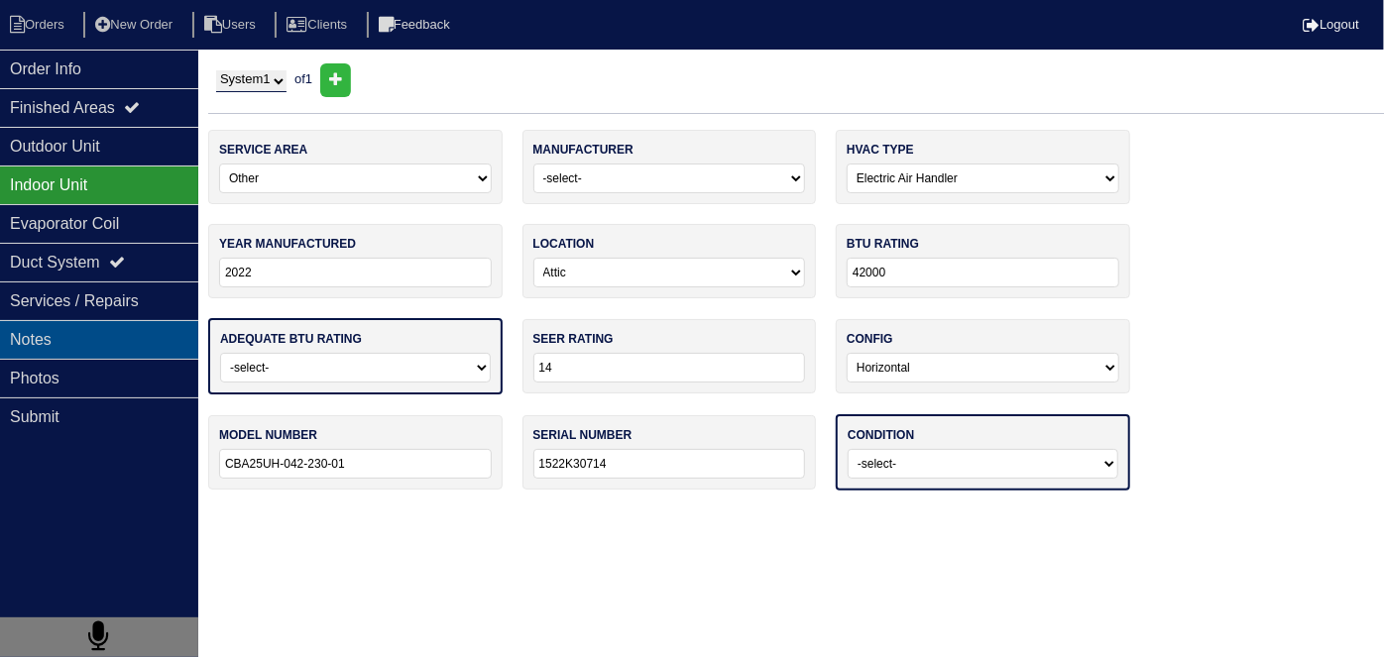
click at [114, 349] on div "Notes" at bounding box center [99, 339] width 198 height 39
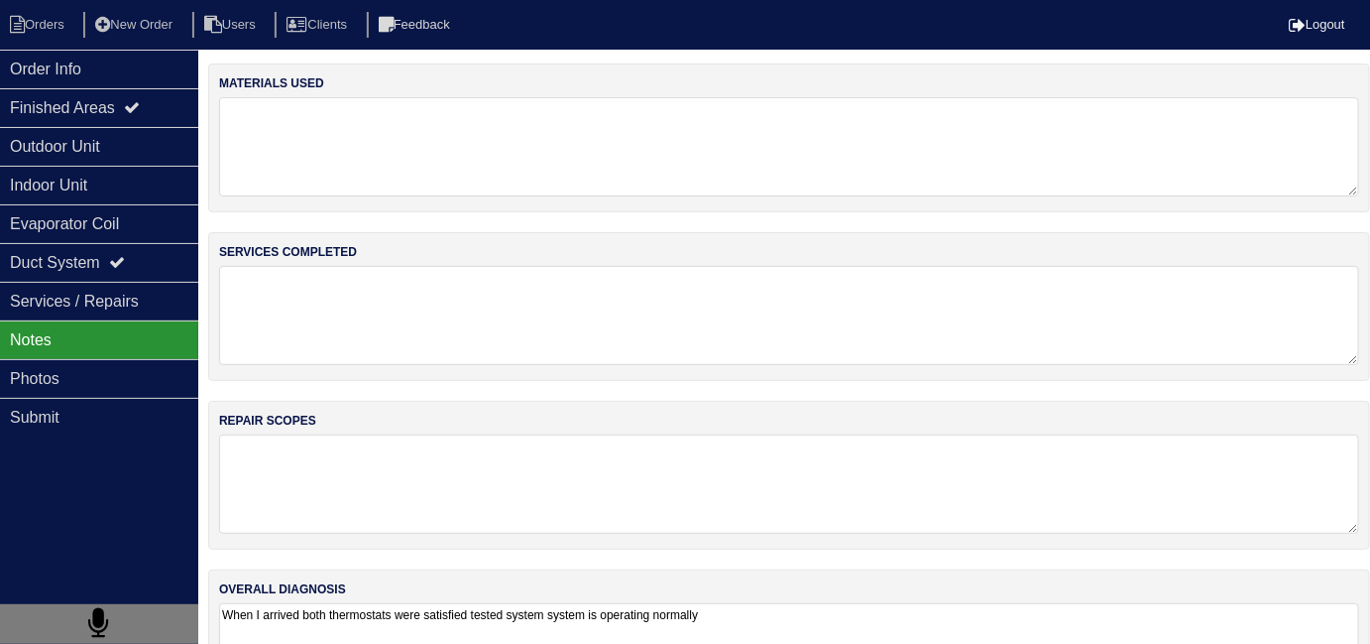
click at [835, 595] on div "overall diagnosis When I arrived both thermostats were satisfied tested system …" at bounding box center [789, 643] width 1162 height 149
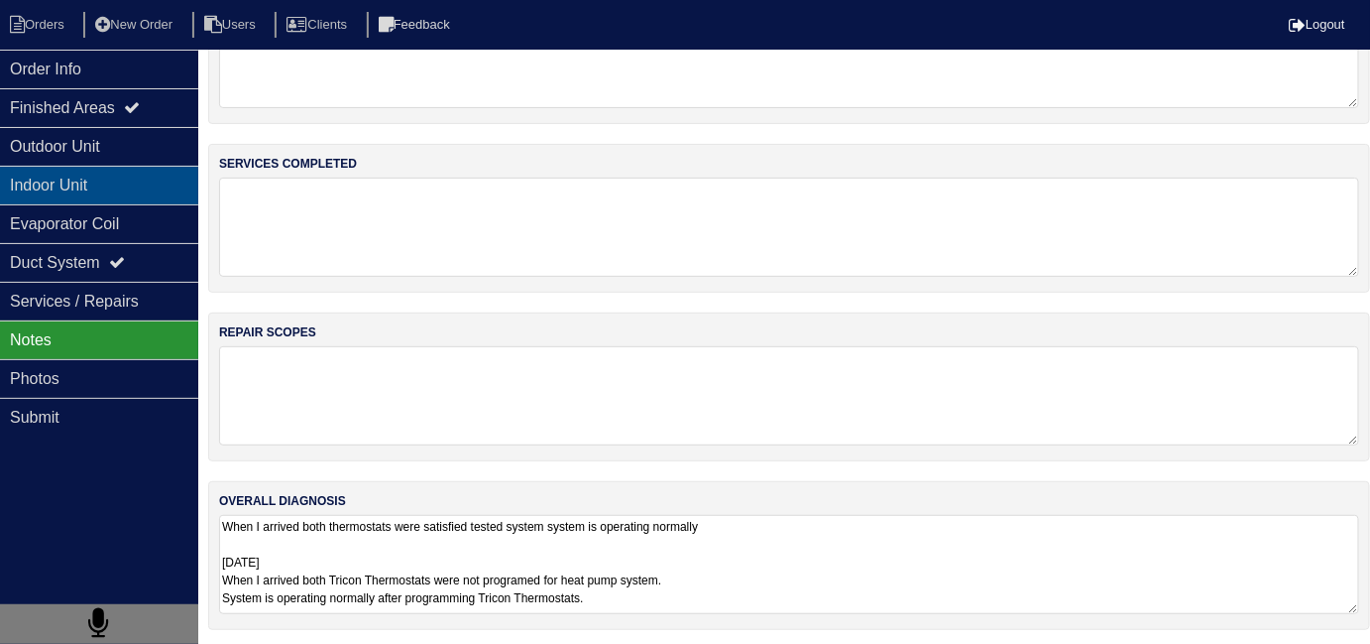
scroll to position [13, 0]
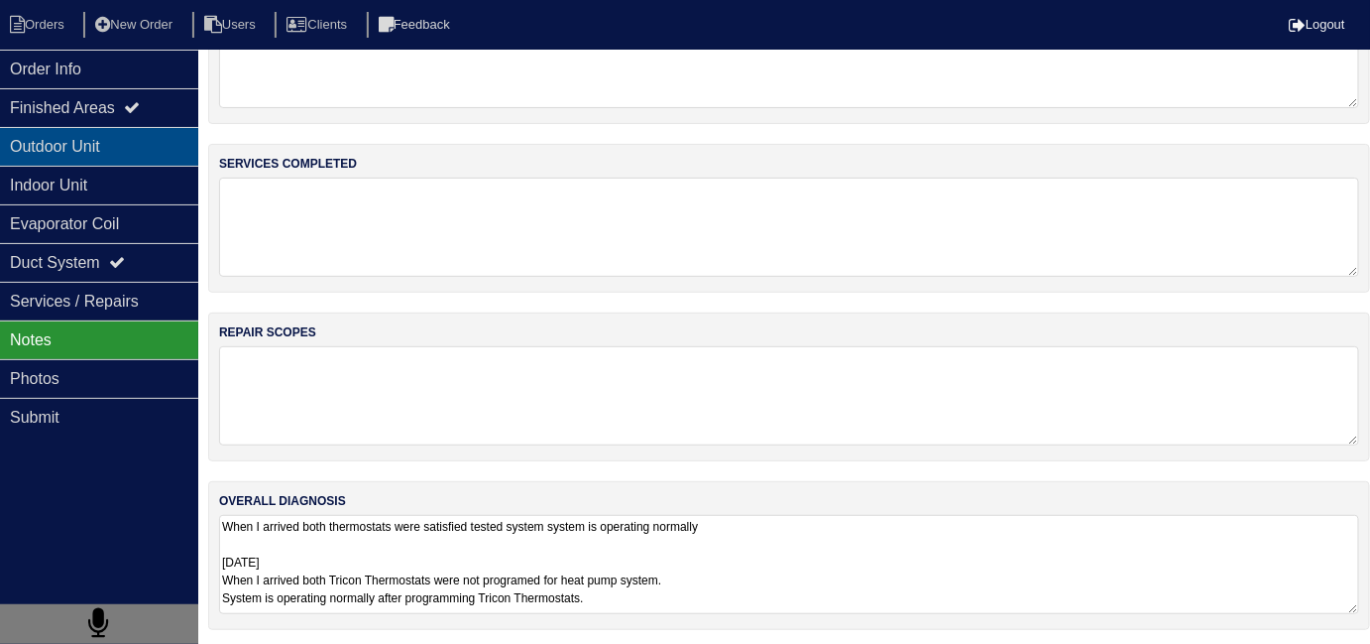
click at [43, 156] on div "Outdoor Unit" at bounding box center [99, 146] width 198 height 39
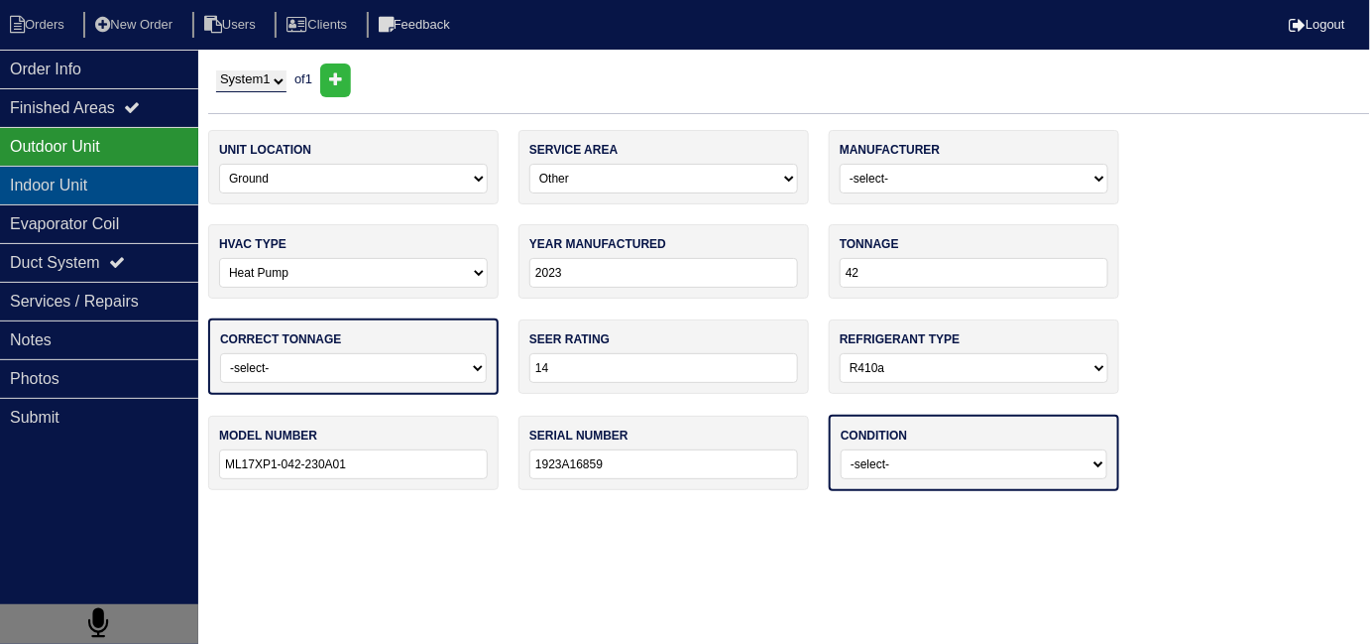
scroll to position [0, 0]
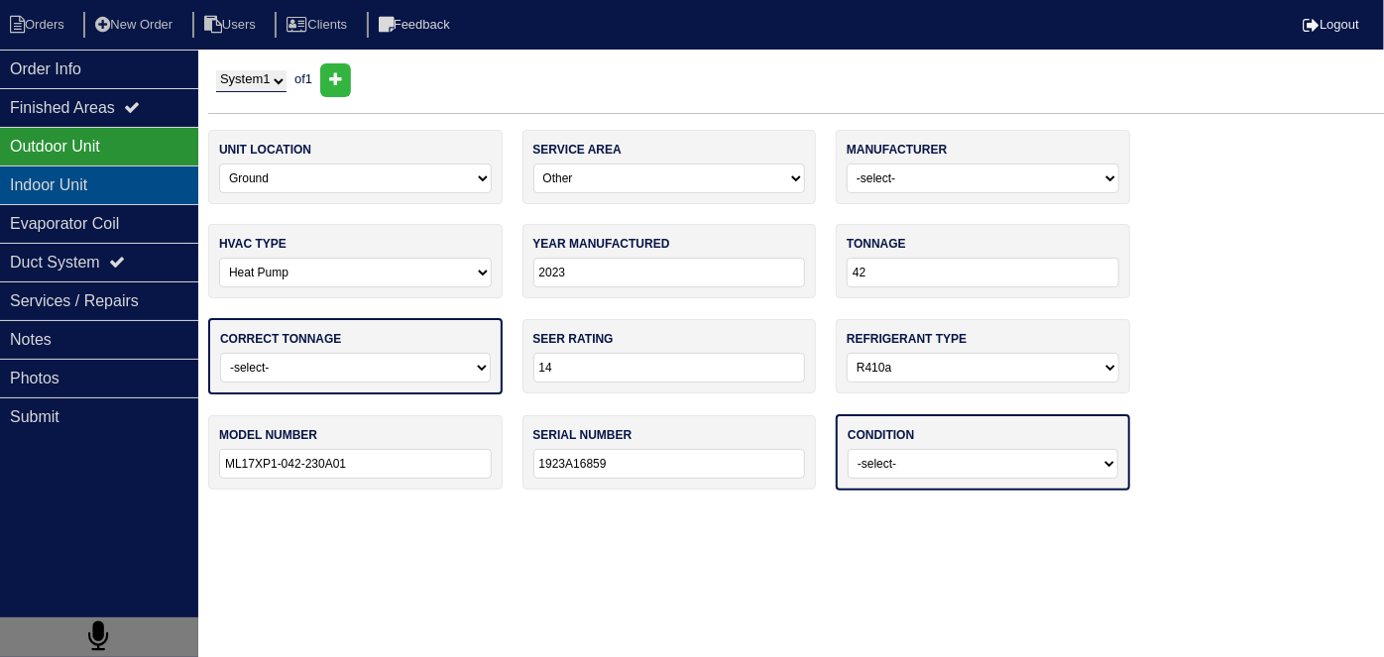
click at [42, 181] on div "Indoor Unit" at bounding box center [99, 185] width 198 height 39
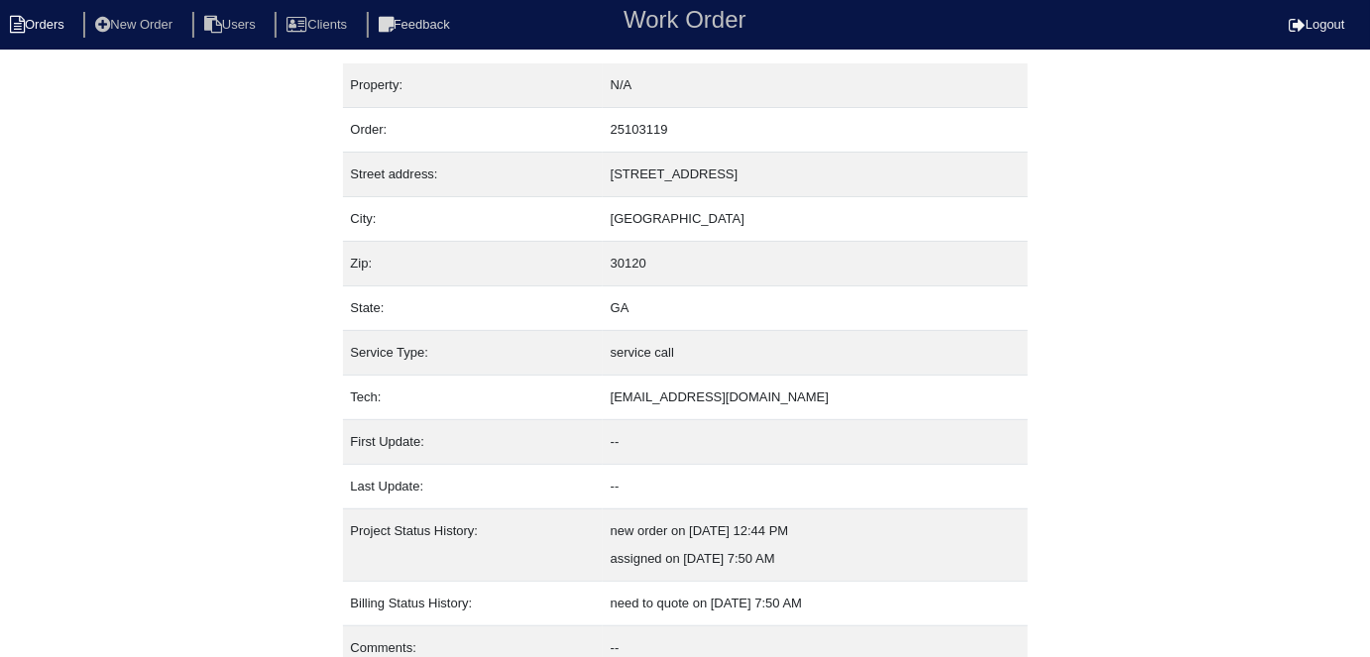
click at [26, 27] on li "Orders" at bounding box center [40, 25] width 80 height 27
select select "15"
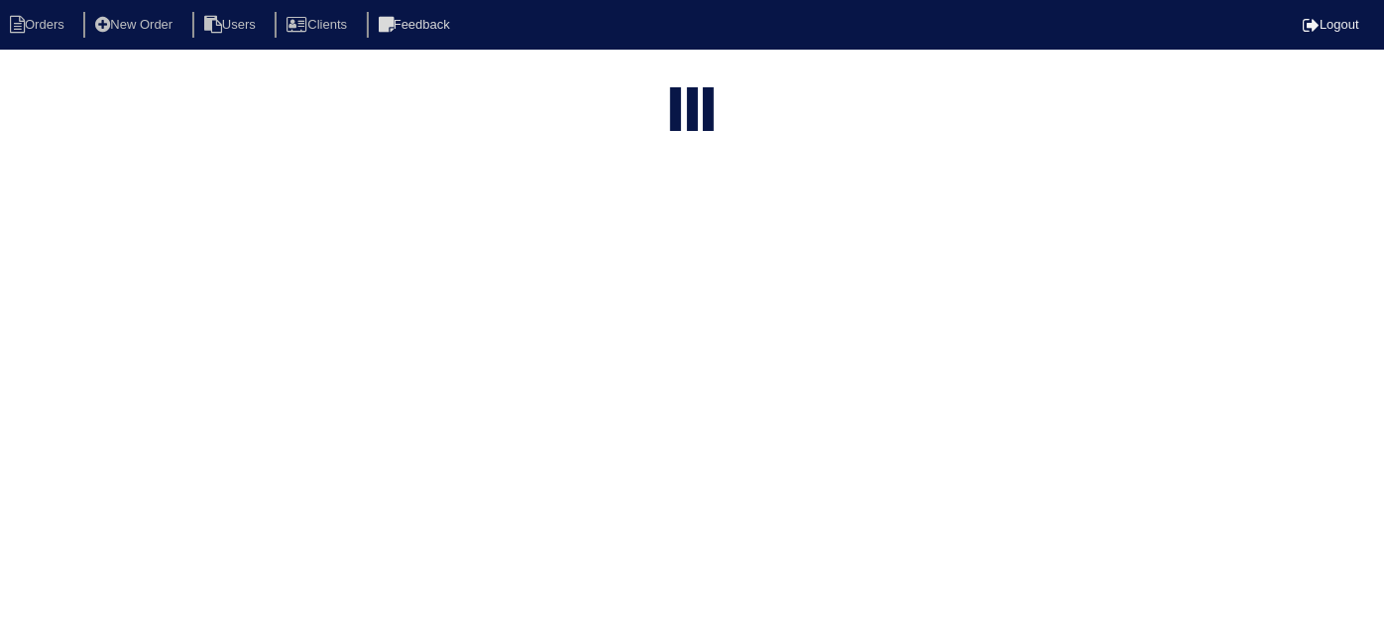
type input "112 chapel"
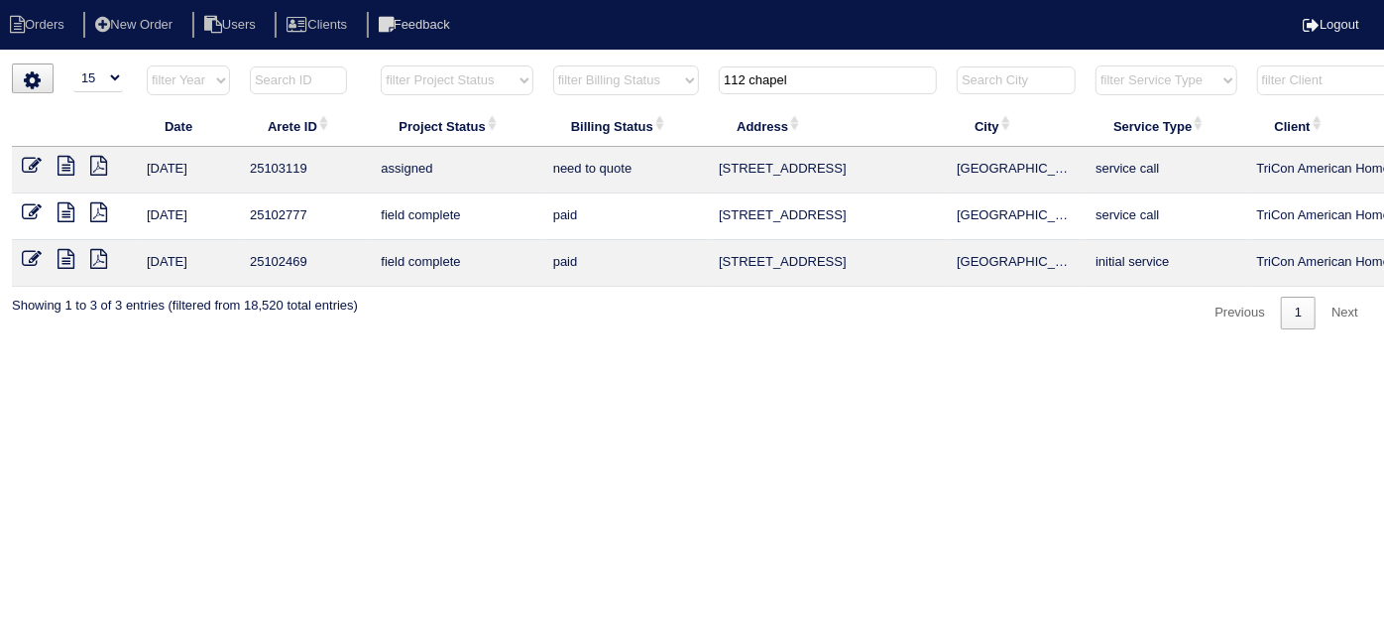
drag, startPoint x: 820, startPoint y: 87, endPoint x: 591, endPoint y: 84, distance: 229.1
click at [632, 83] on tr "filter Year -- Any Year -- 2025 2024 2023 2022 2021 2020 2019 filter Project St…" at bounding box center [871, 84] width 1718 height 41
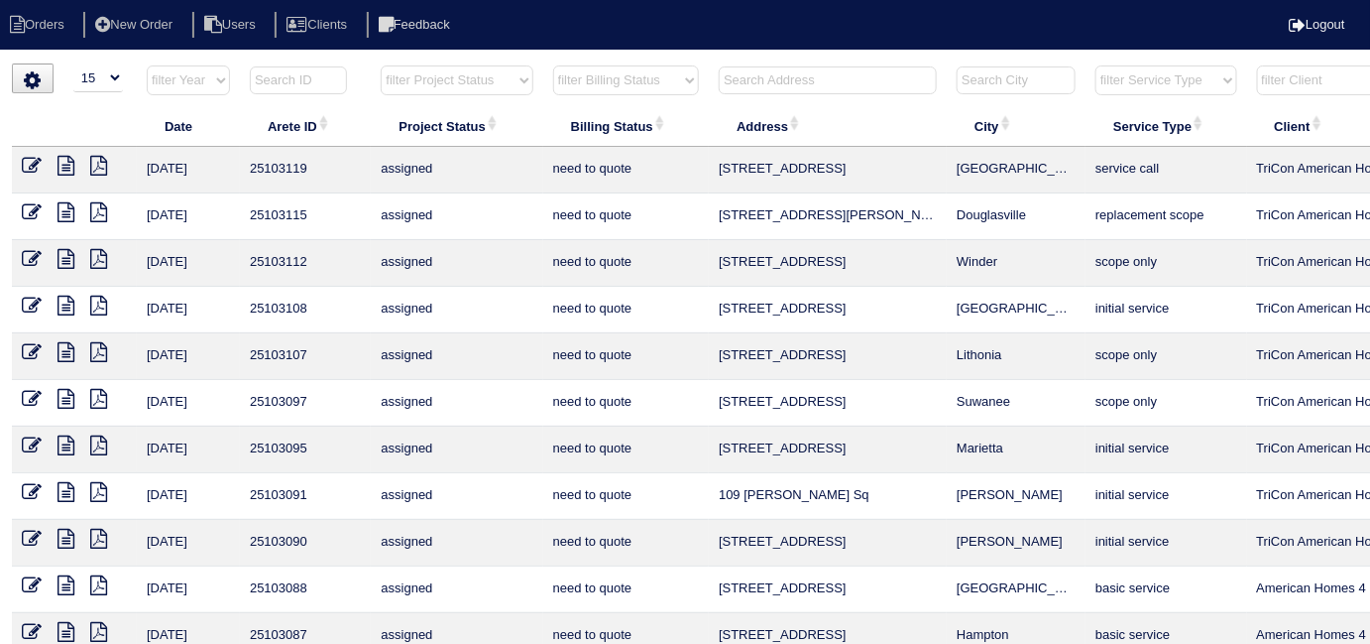
click at [742, 75] on input "text" at bounding box center [828, 80] width 218 height 28
click at [745, 79] on input "text" at bounding box center [828, 80] width 218 height 28
type input "114"
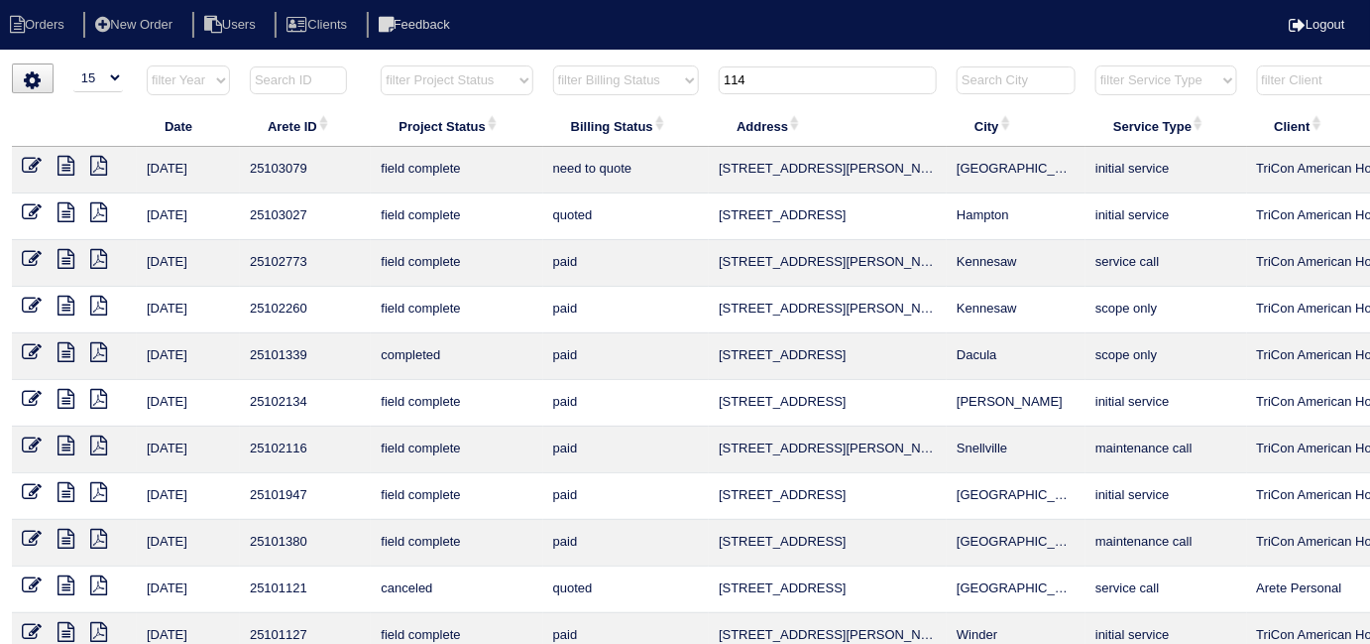
drag, startPoint x: 750, startPoint y: 82, endPoint x: 673, endPoint y: 66, distance: 78.0
click at [674, 71] on tr "filter Year -- Any Year -- 2025 2024 2023 2022 2021 2020 2019 filter Project St…" at bounding box center [871, 84] width 1718 height 41
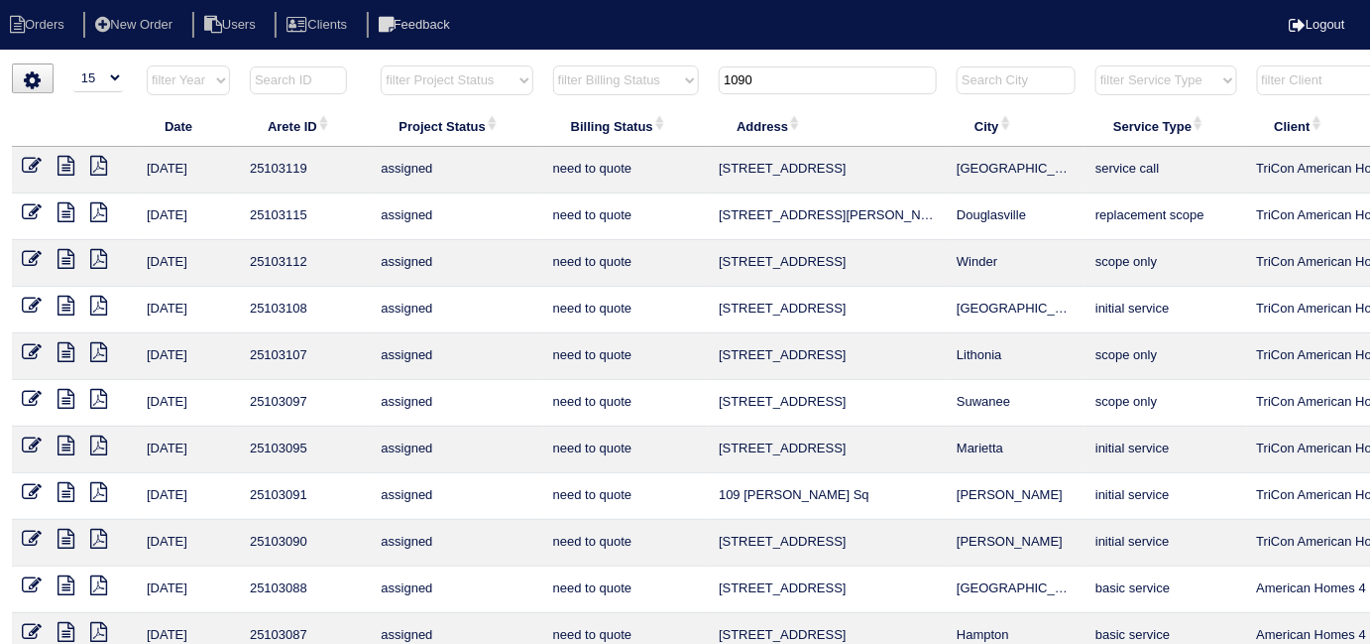
type input "1090"
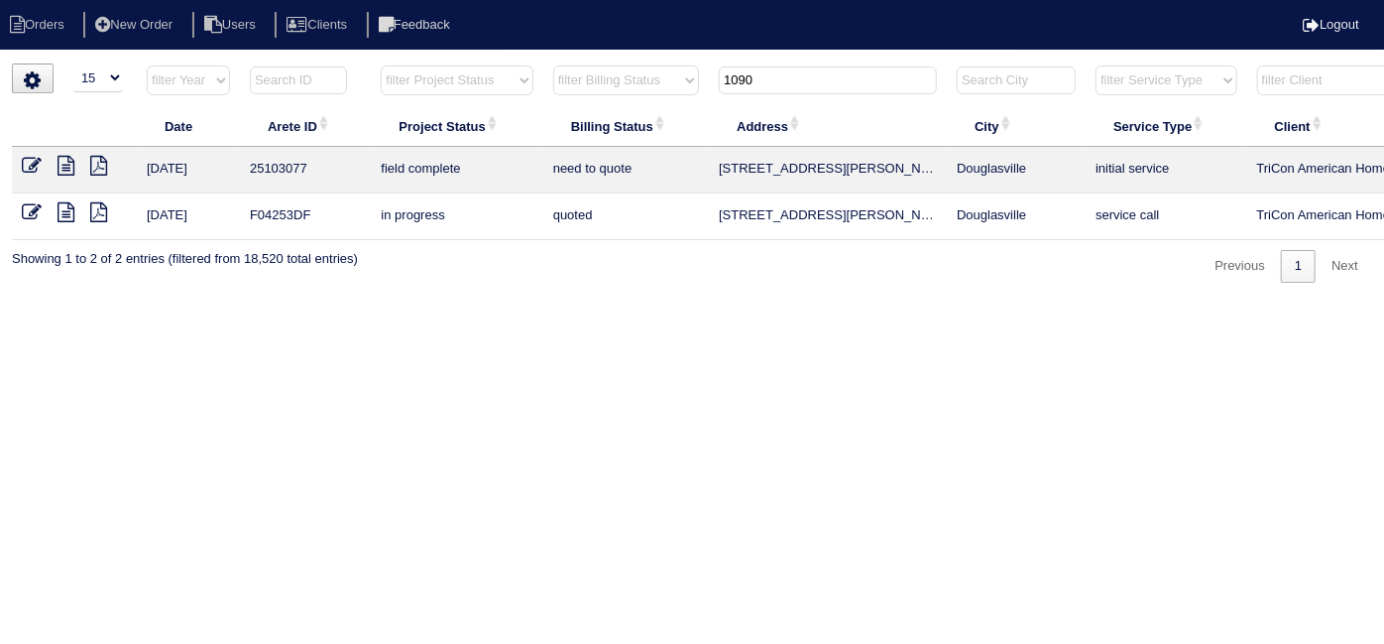
drag, startPoint x: 755, startPoint y: 85, endPoint x: 621, endPoint y: 32, distance: 144.2
click at [651, 64] on tr "filter Year -- Any Year -- 2025 2024 2023 2022 2021 2020 2019 filter Project St…" at bounding box center [871, 84] width 1718 height 41
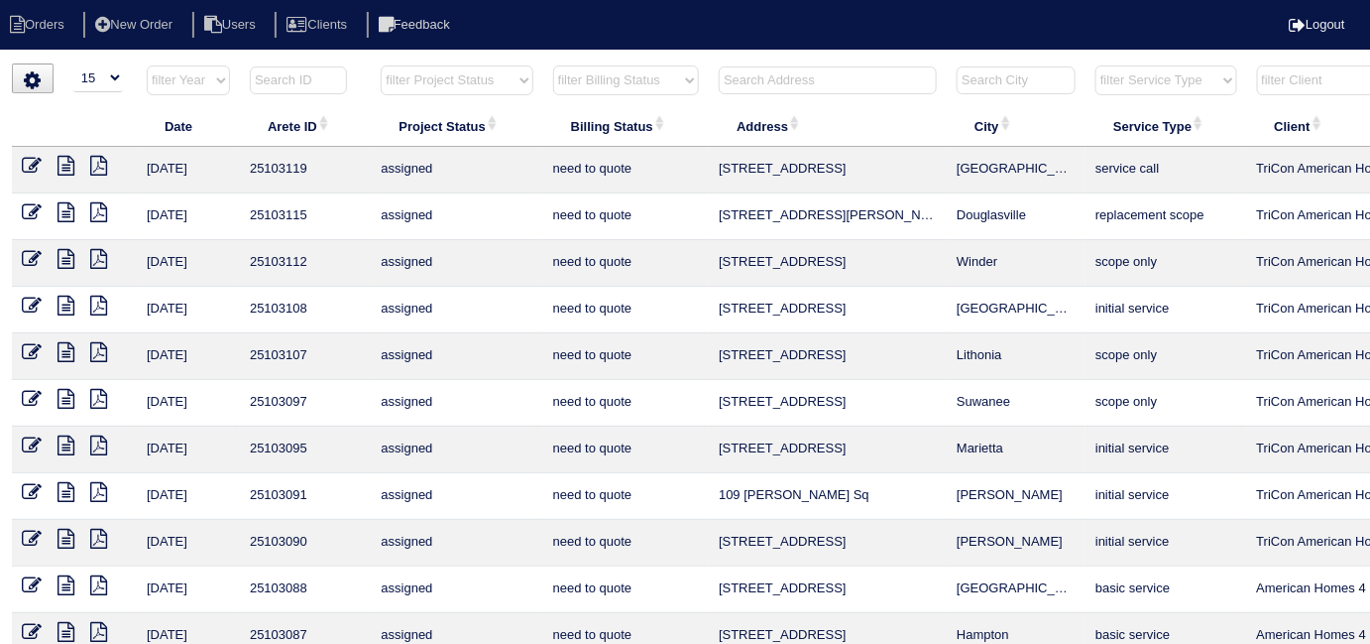
click at [794, 79] on input "text" at bounding box center [828, 80] width 218 height 28
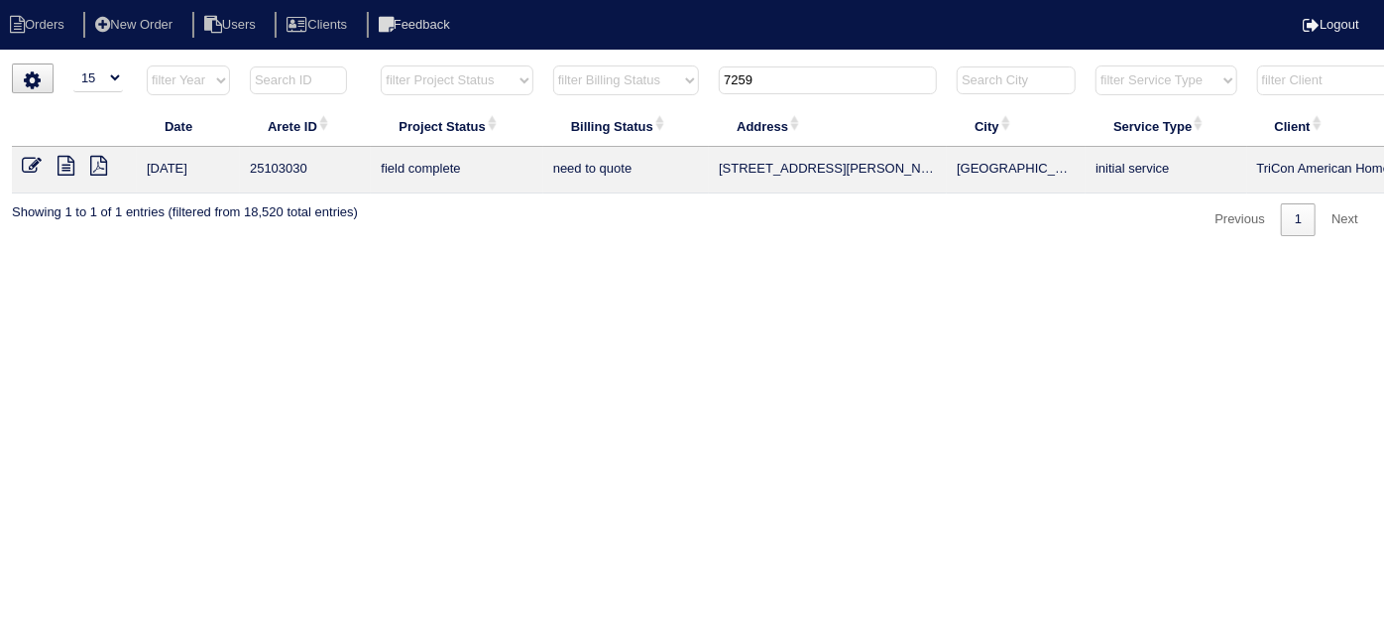
type input "7259"
drag, startPoint x: 769, startPoint y: 91, endPoint x: 668, endPoint y: 96, distance: 101.3
click at [668, 96] on tr "filter Year -- Any Year -- 2025 2024 2023 2022 2021 2020 2019 filter Project St…" at bounding box center [871, 84] width 1718 height 41
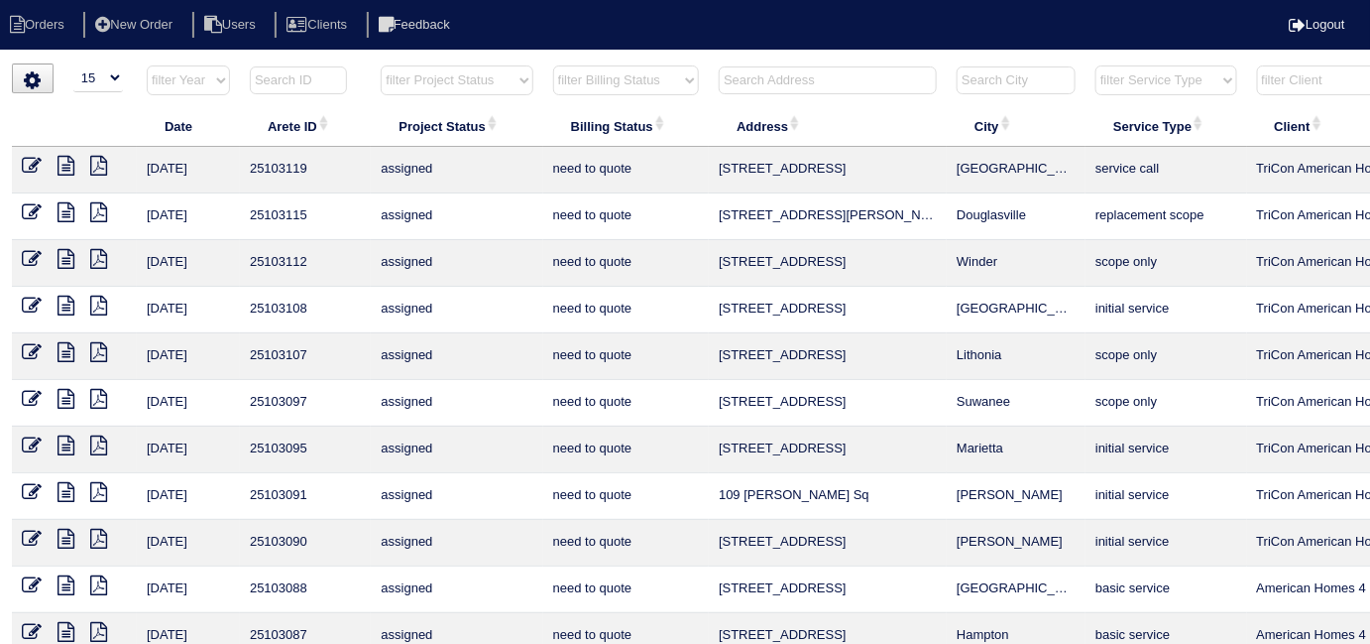
click at [793, 75] on input "text" at bounding box center [828, 80] width 218 height 28
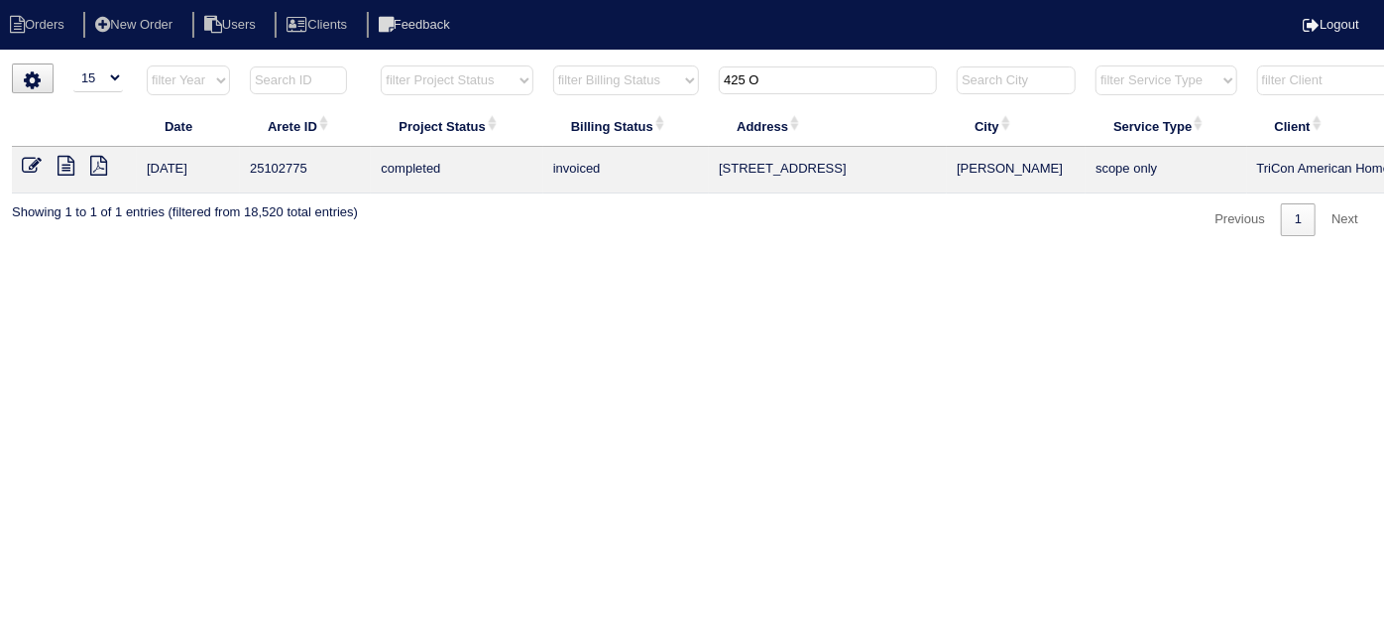
type input "425 O"
click at [30, 164] on icon at bounding box center [32, 166] width 20 height 20
